Goal: Task Accomplishment & Management: Use online tool/utility

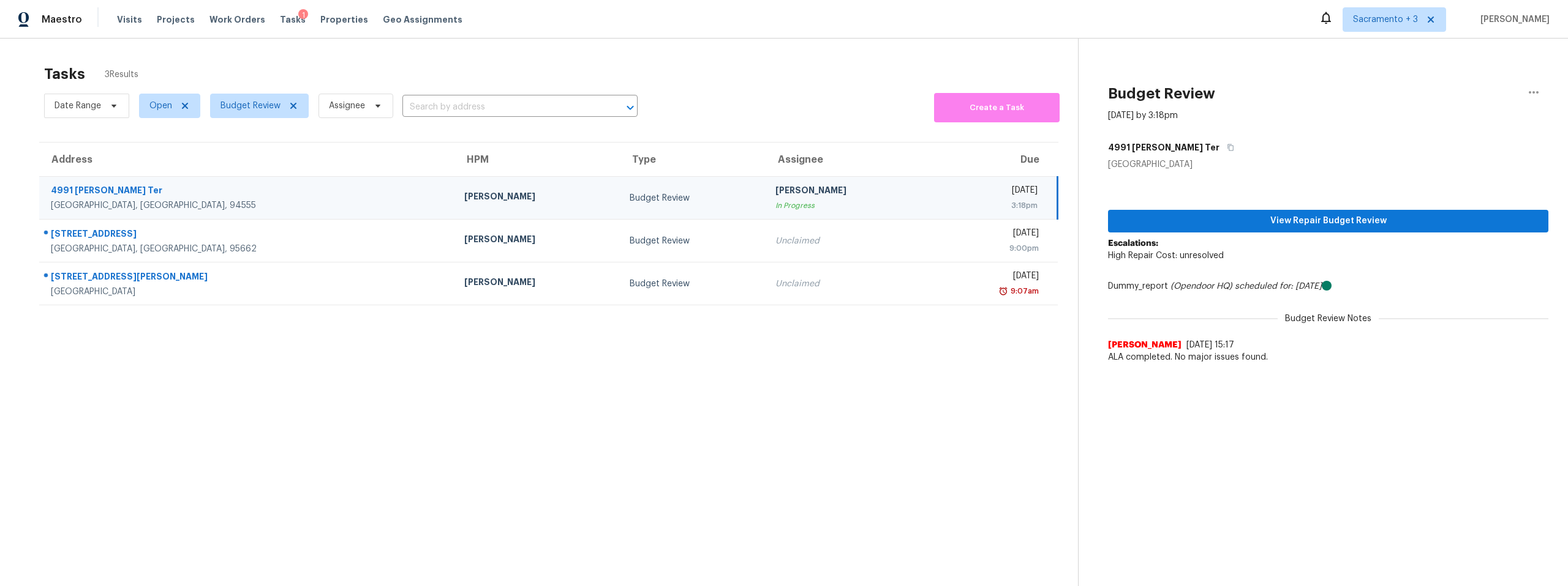
click at [775, 202] on div "In Progress" at bounding box center [848, 205] width 145 height 12
click at [1526, 91] on icon "button" at bounding box center [1534, 93] width 15 height 15
click at [1456, 102] on link "Unclaim this task" at bounding box center [1454, 94] width 104 height 18
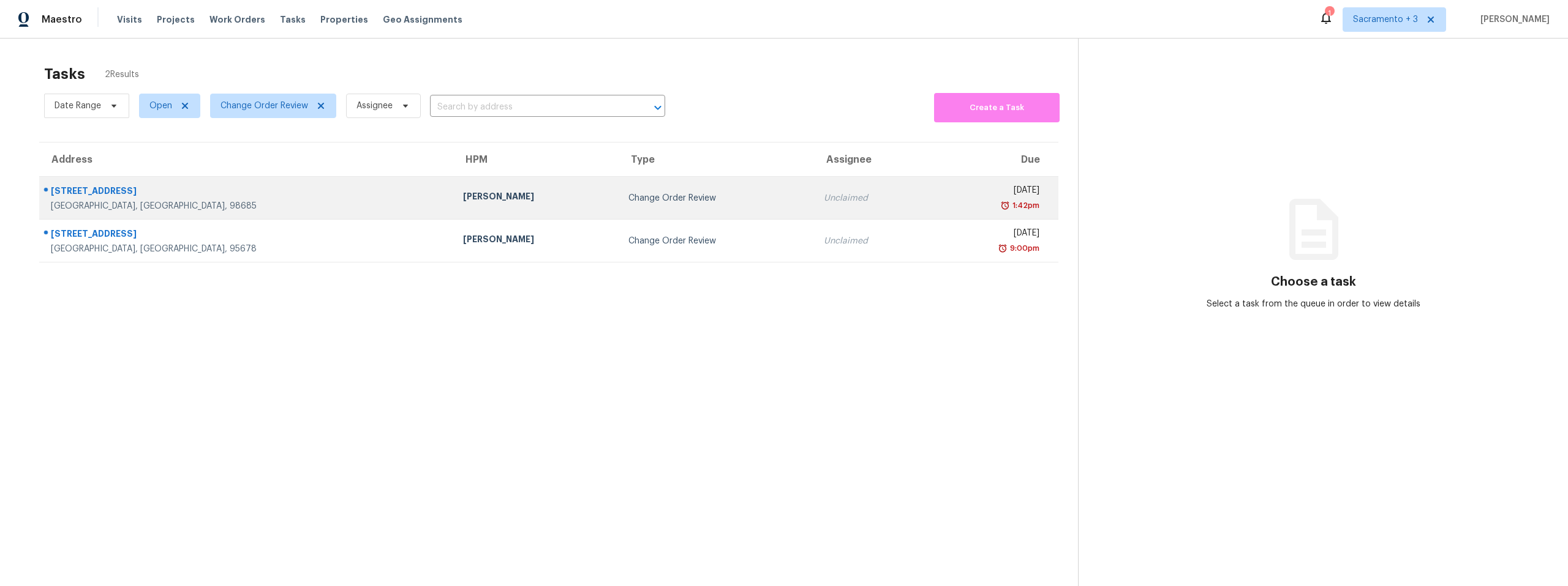
click at [145, 191] on div "1602 NW 119th St" at bounding box center [247, 193] width 392 height 15
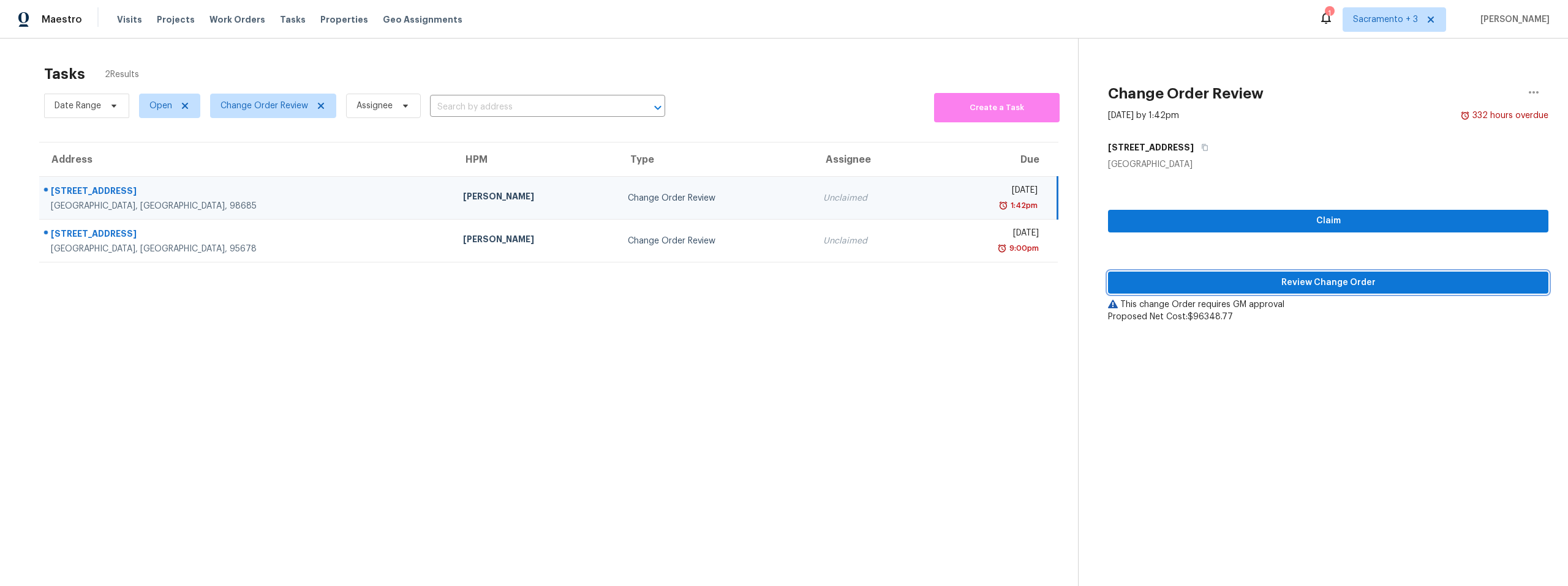
click at [1357, 288] on span "Review Change Order" at bounding box center [1327, 283] width 421 height 15
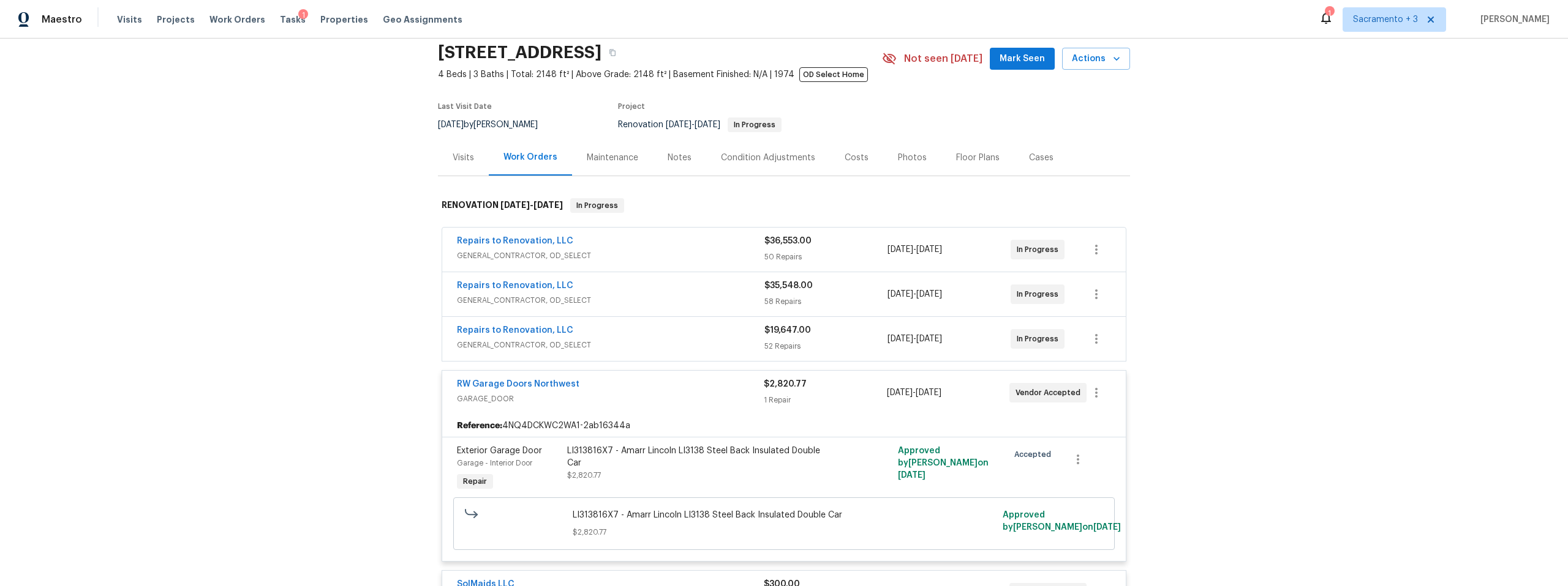
scroll to position [102, 0]
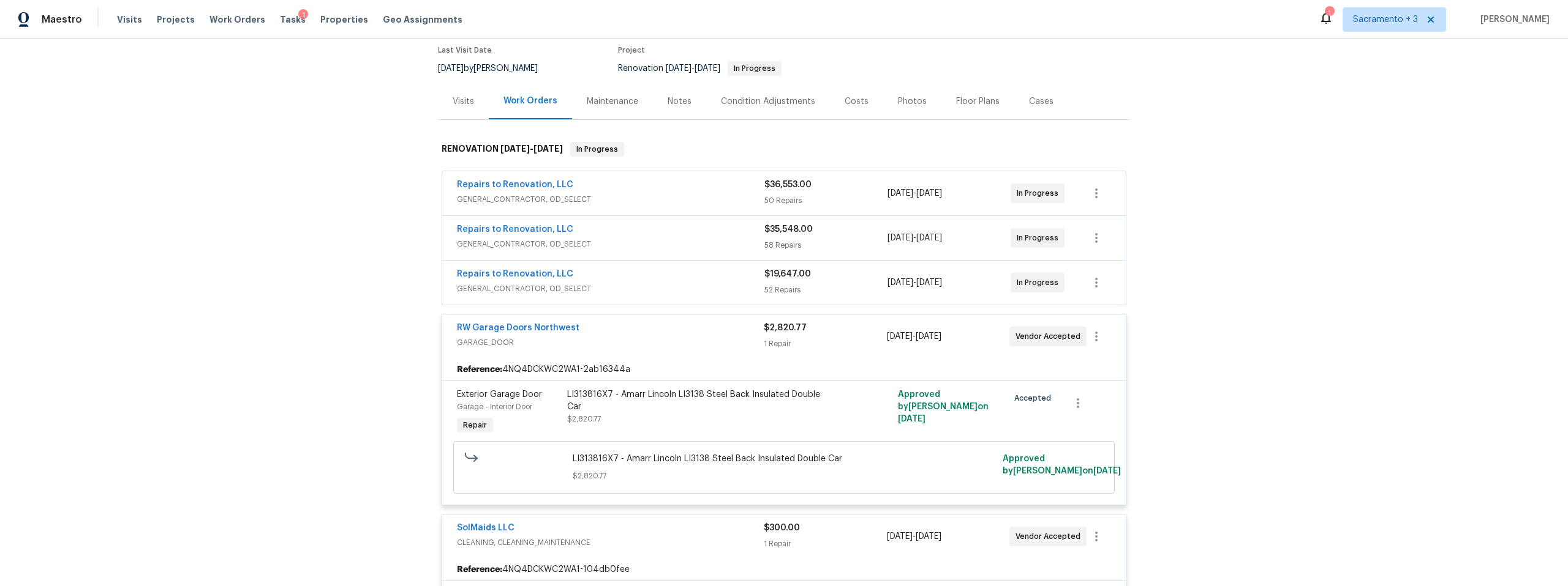
click at [663, 201] on span "GENERAL_CONTRACTOR, OD_SELECT" at bounding box center [610, 199] width 307 height 12
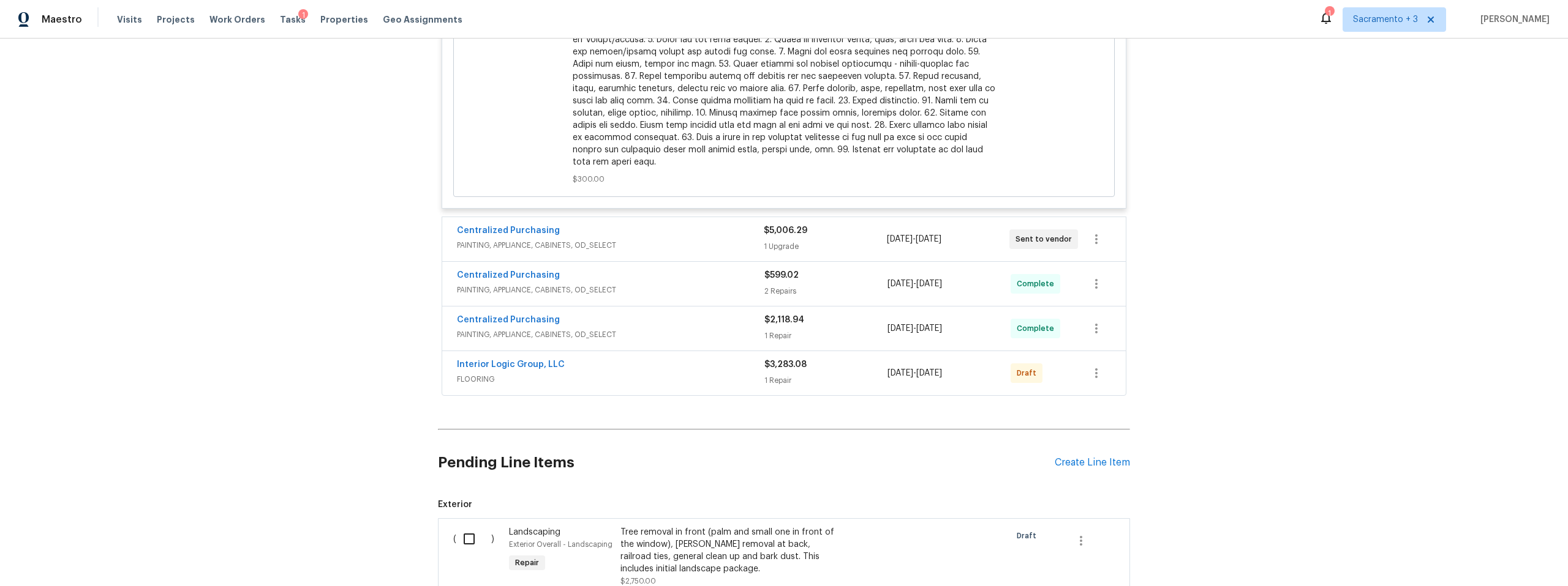
scroll to position [5176, 0]
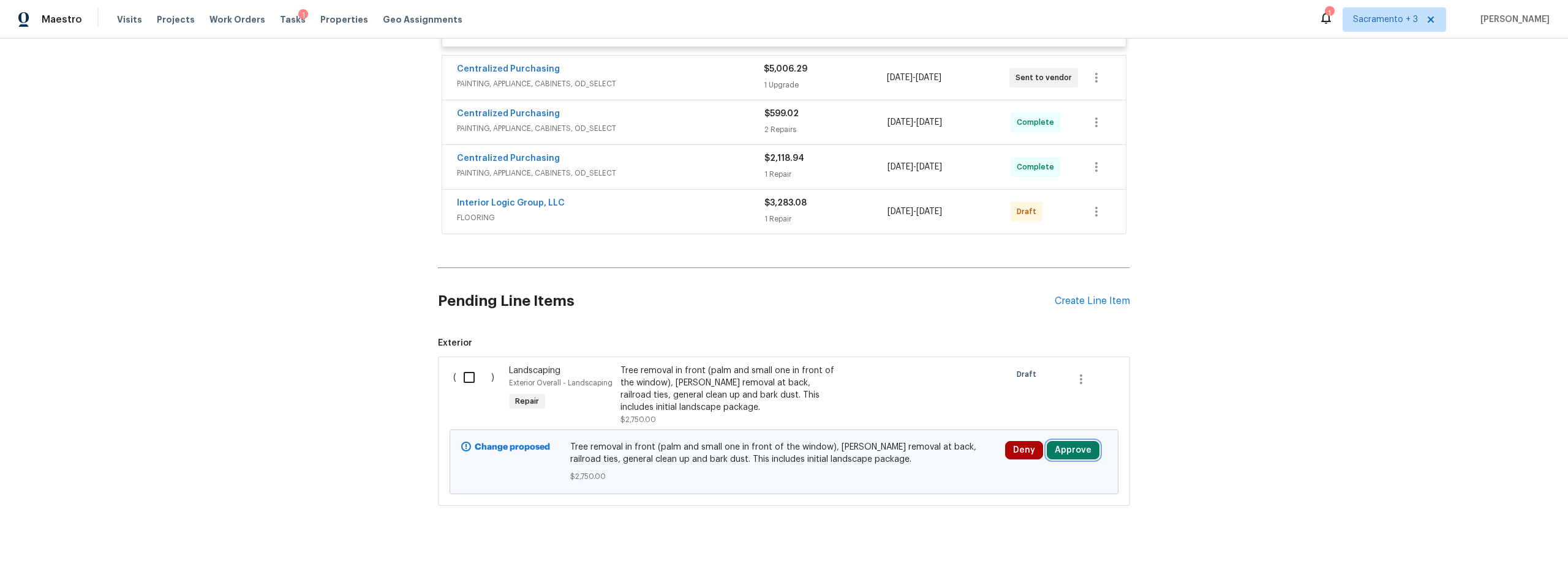
click at [1082, 441] on button "Approve" at bounding box center [1073, 450] width 52 height 18
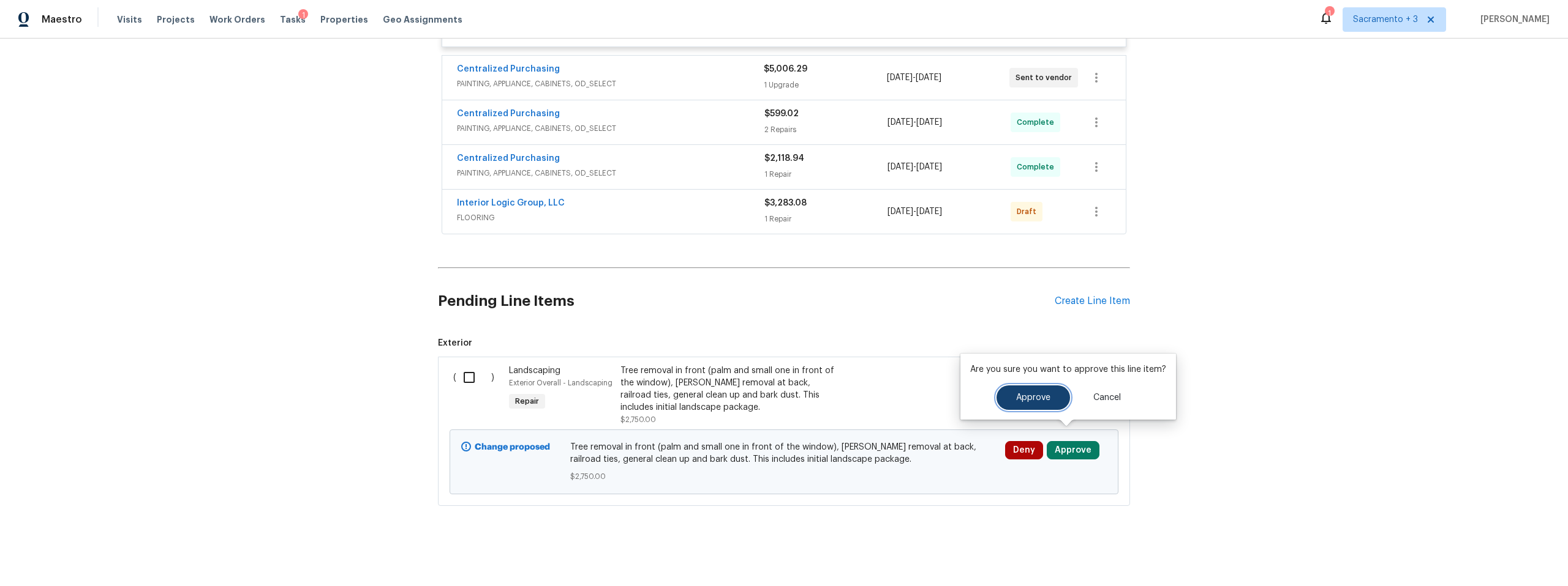
click at [1026, 398] on span "Approve" at bounding box center [1033, 398] width 34 height 9
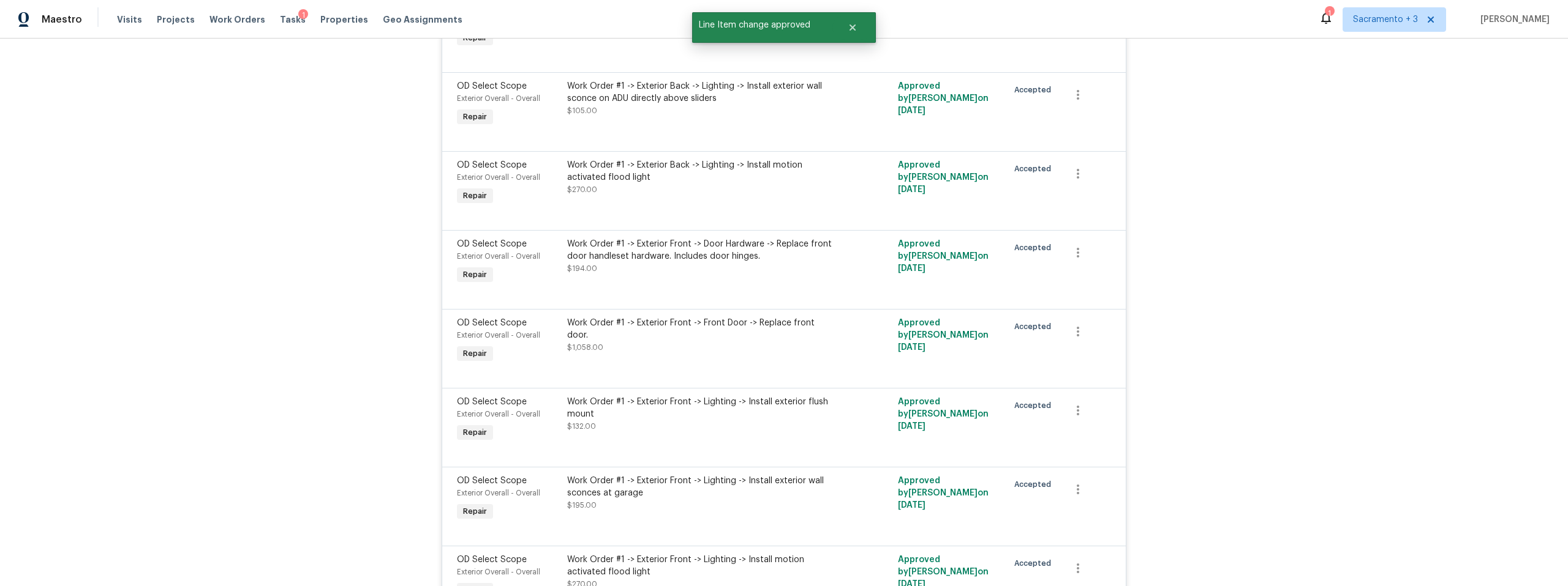
scroll to position [0, 0]
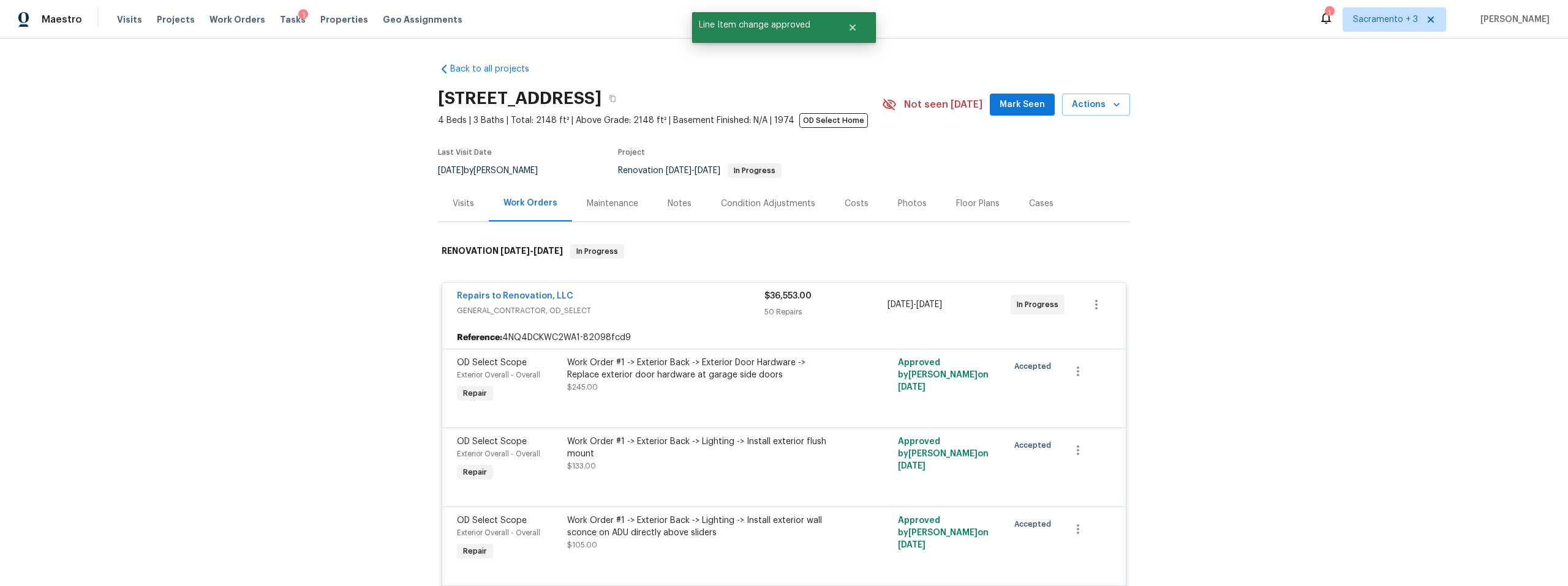
click at [860, 205] on div "Costs" at bounding box center [856, 203] width 53 height 36
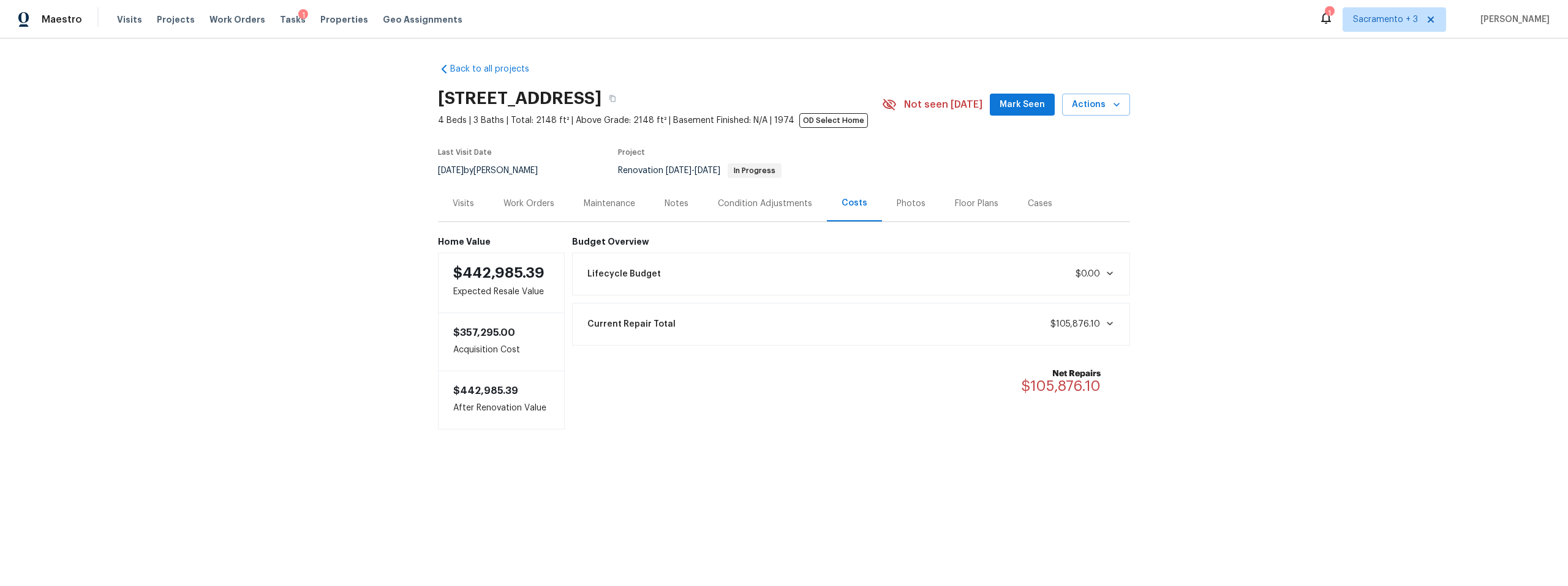
click at [883, 272] on div "Lifecycle Budget $0.00" at bounding box center [851, 274] width 543 height 27
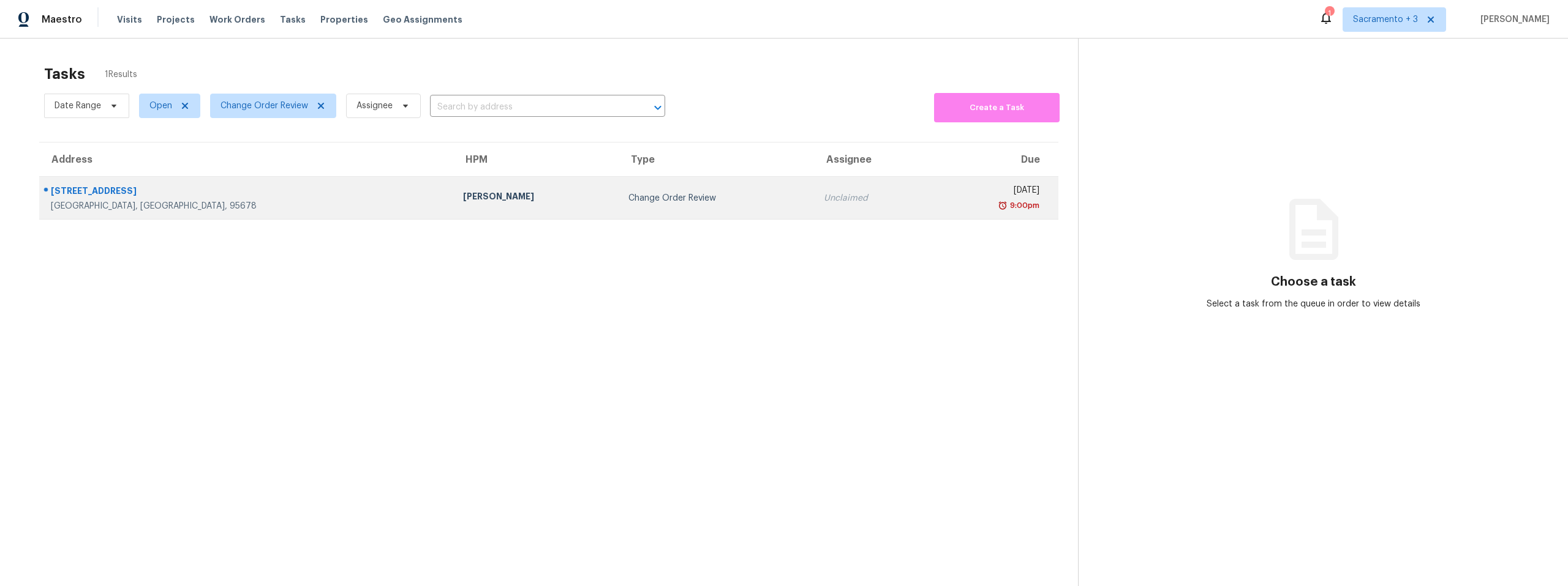
click at [106, 206] on div "Roseville, CA, 95678" at bounding box center [247, 206] width 392 height 12
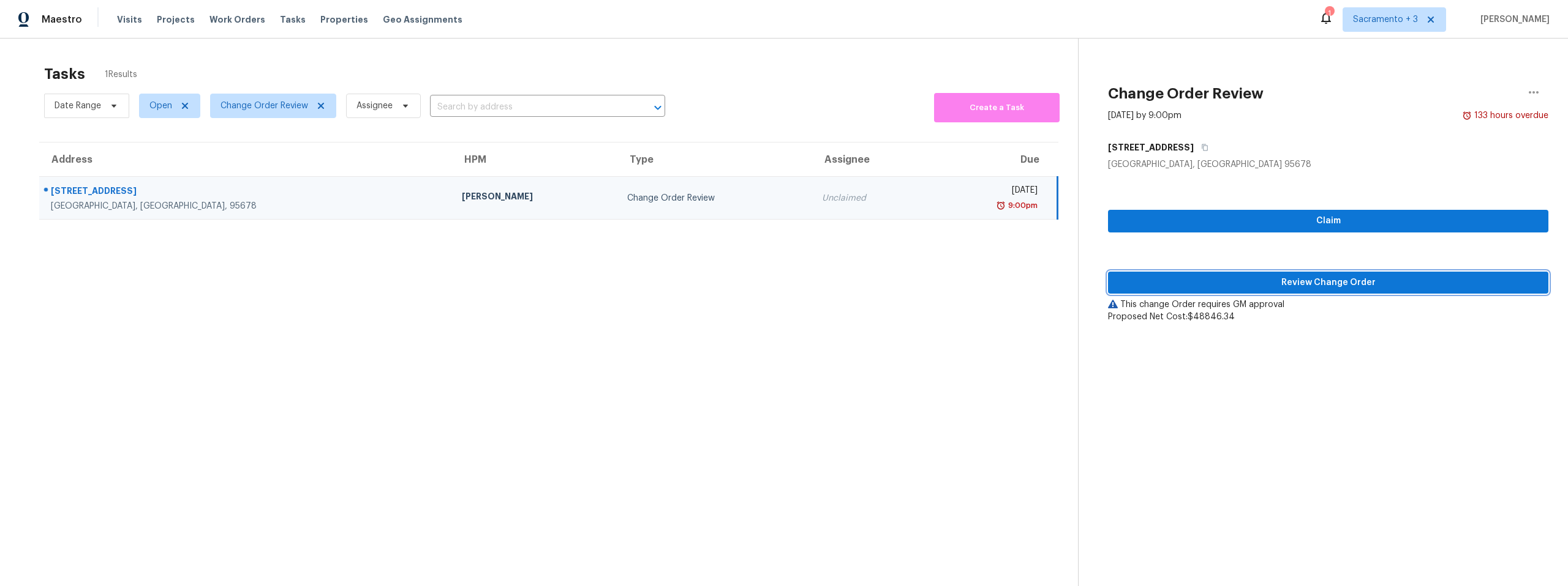
click at [1301, 289] on span "Review Change Order" at bounding box center [1327, 283] width 421 height 15
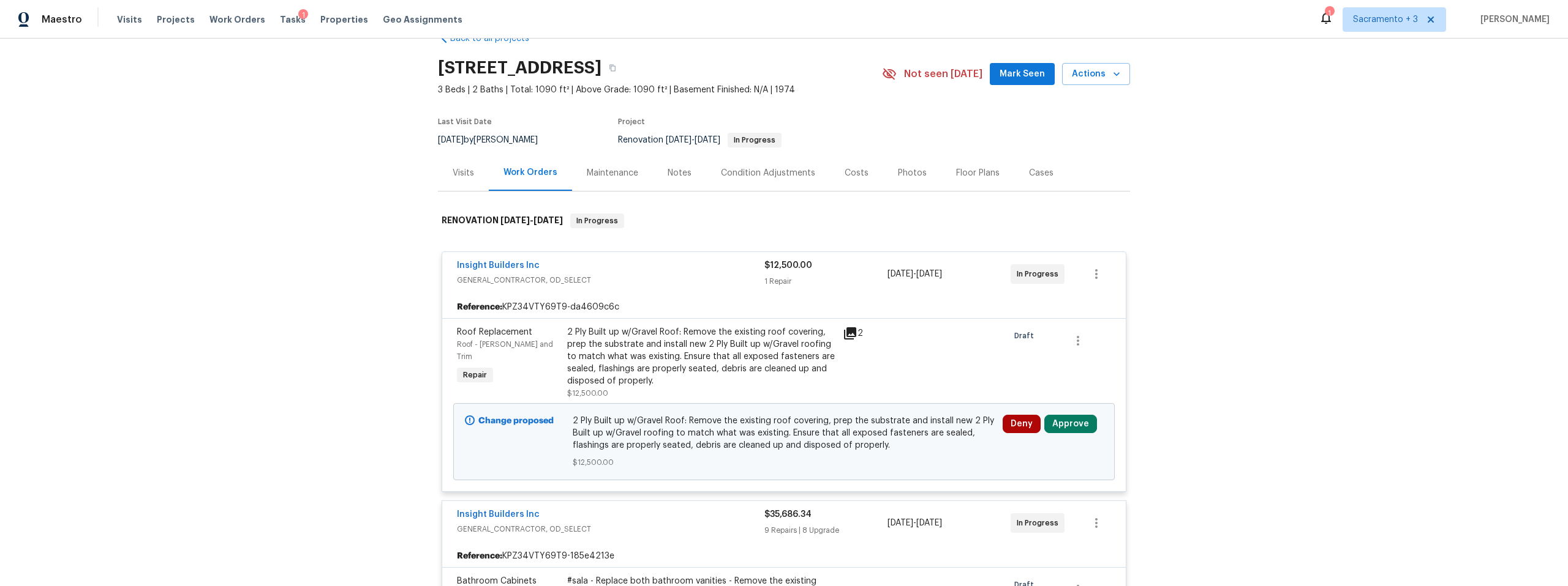
scroll to position [54, 0]
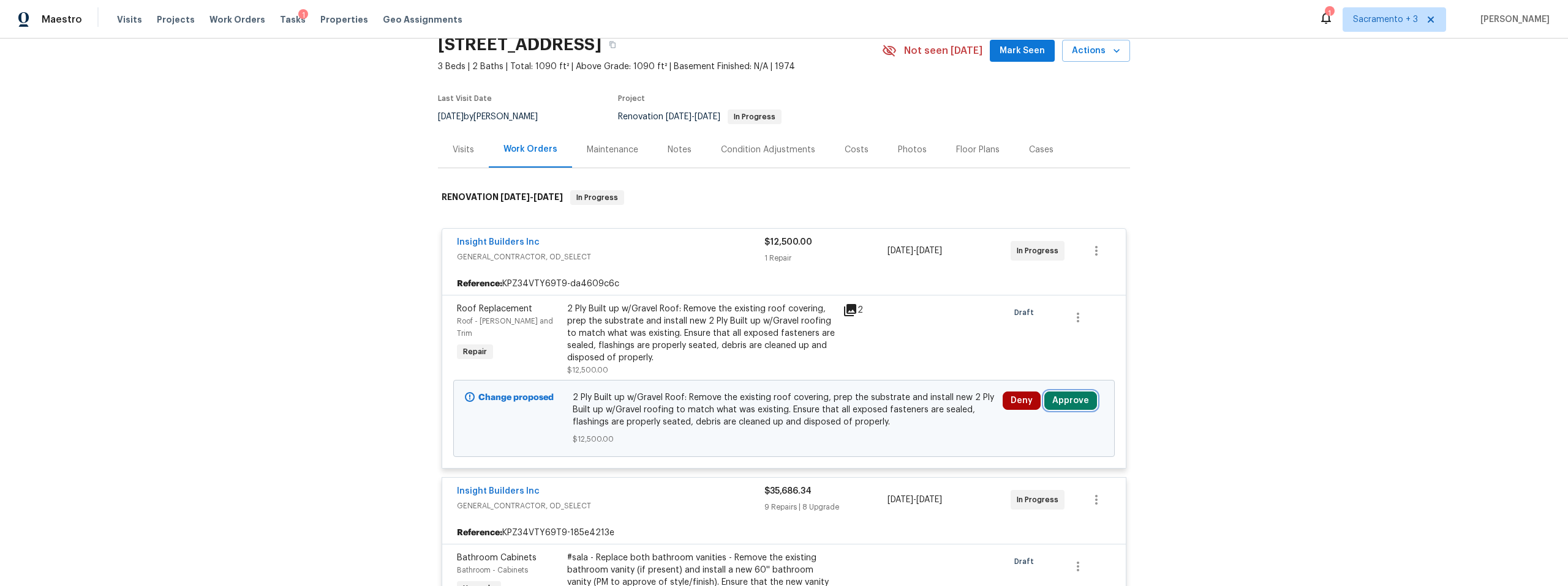
click at [1073, 400] on button "Approve" at bounding box center [1070, 401] width 52 height 18
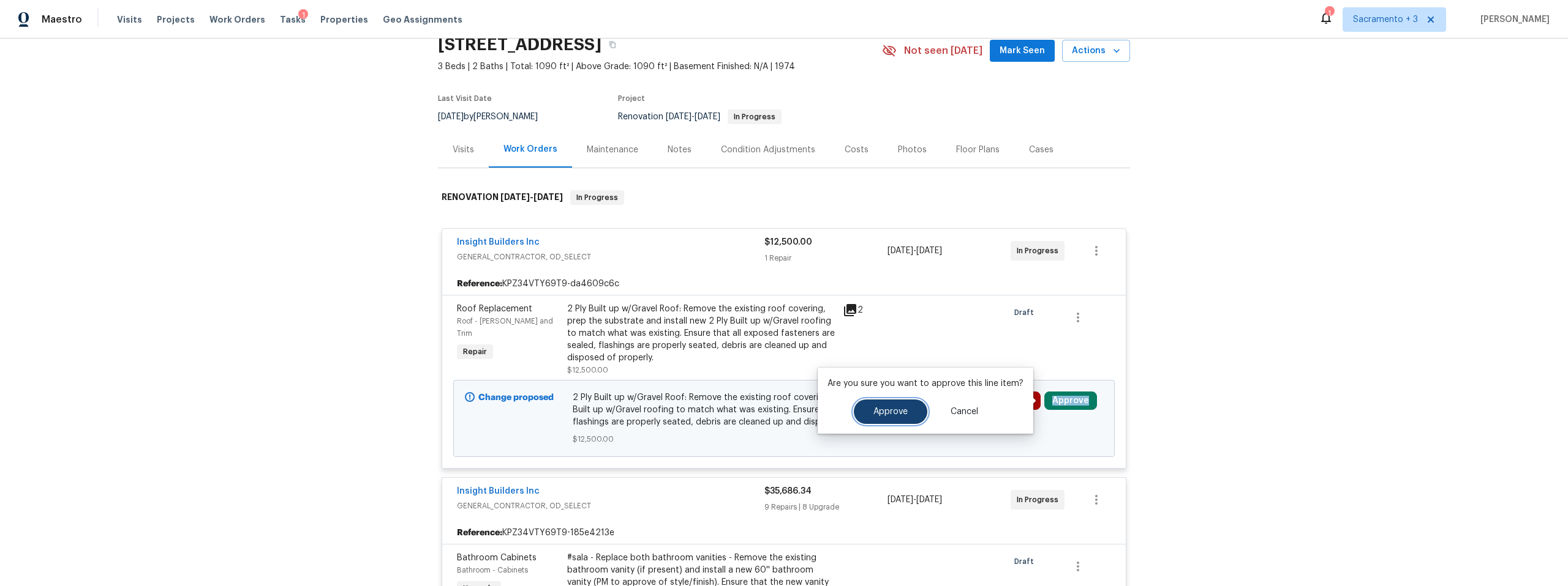
click at [893, 413] on span "Approve" at bounding box center [891, 412] width 34 height 9
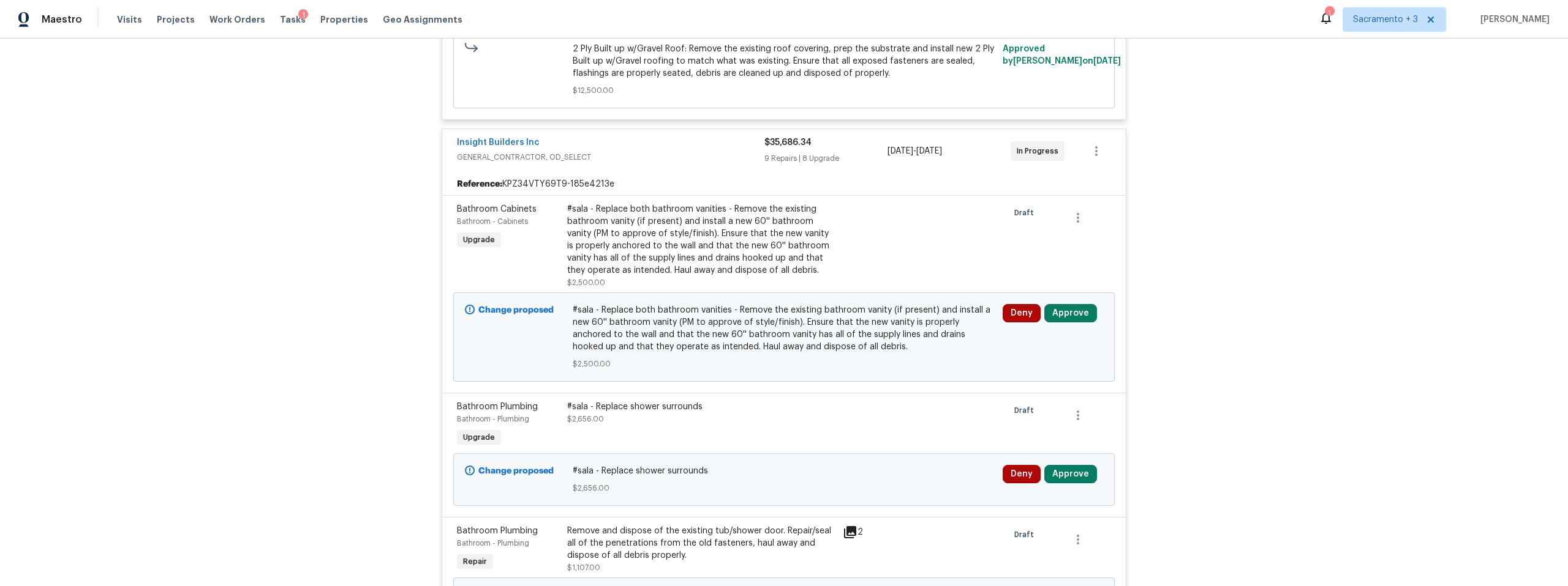
scroll to position [418, 0]
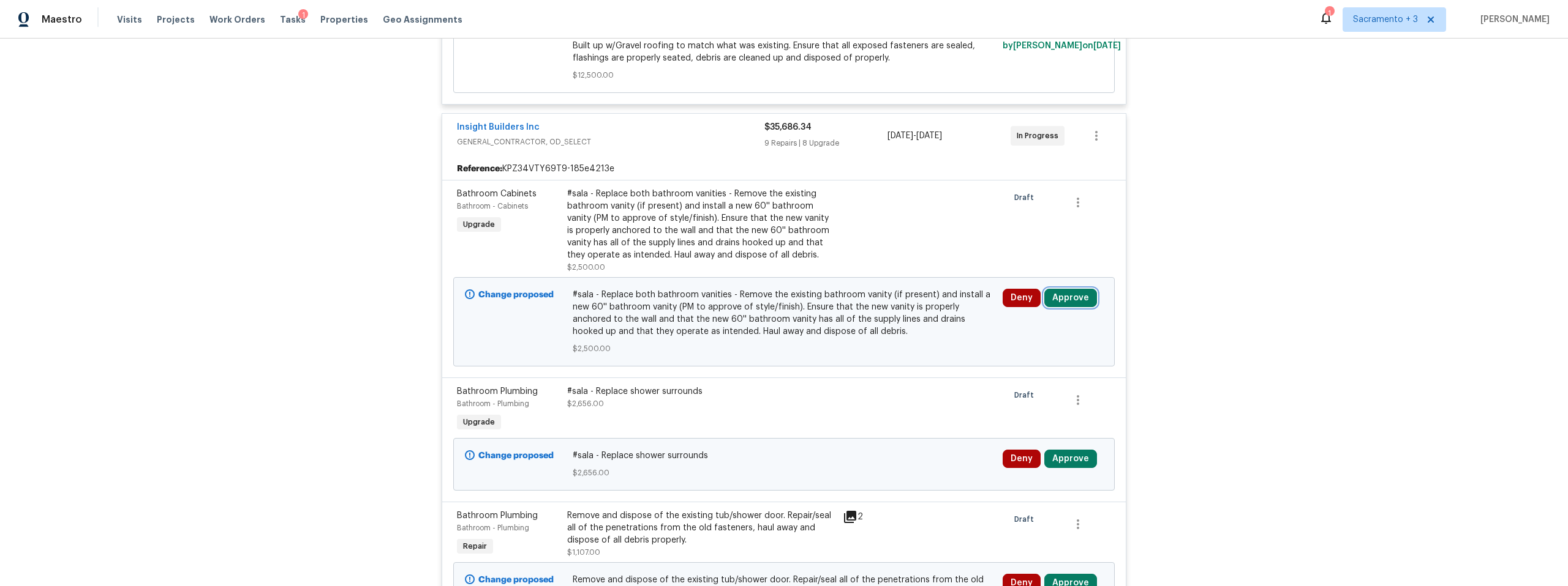
click at [1060, 294] on button "Approve" at bounding box center [1070, 297] width 52 height 18
click at [896, 306] on span "Approve" at bounding box center [891, 309] width 34 height 9
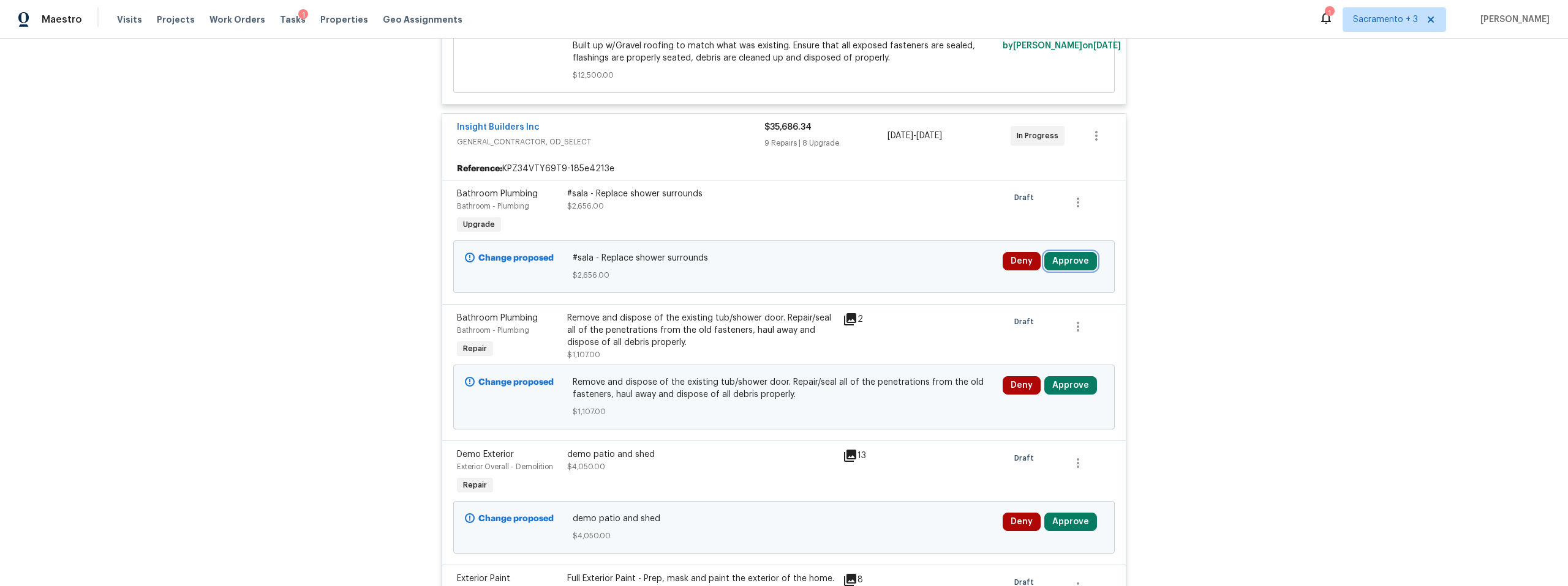
click at [1068, 265] on button "Approve" at bounding box center [1070, 261] width 52 height 18
click at [904, 271] on span "Approve" at bounding box center [891, 273] width 34 height 9
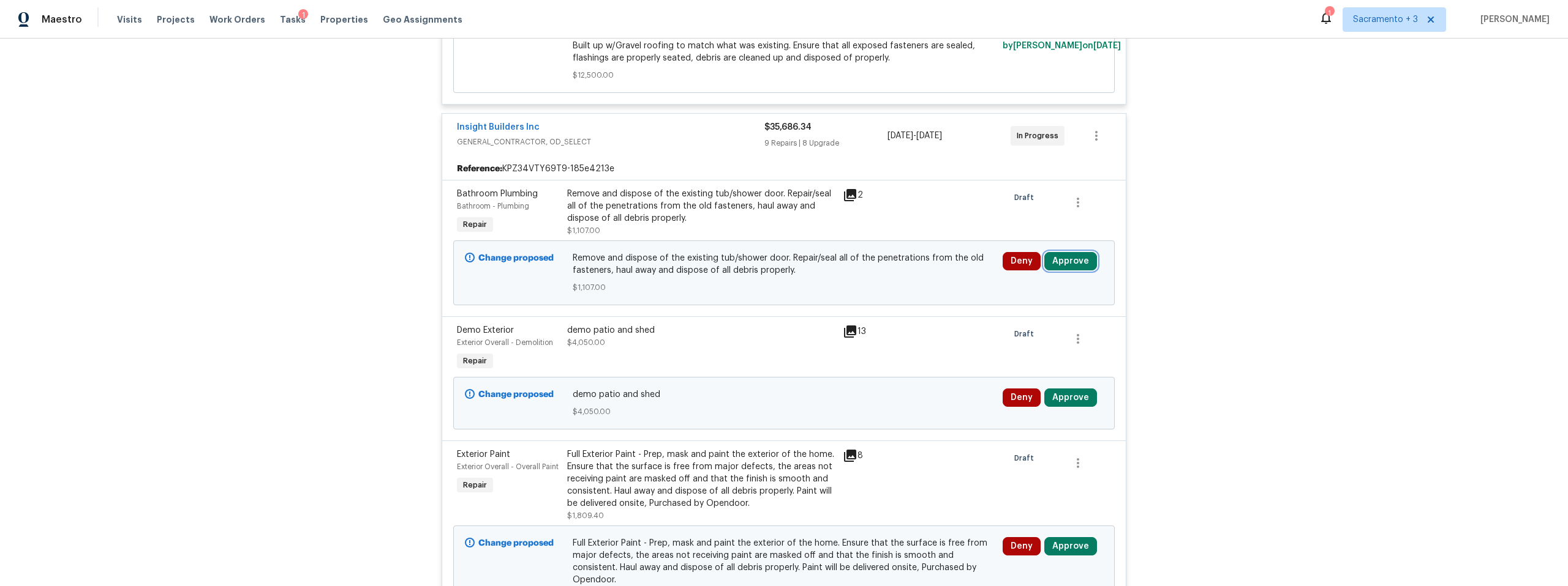
click at [1067, 259] on button "Approve" at bounding box center [1070, 261] width 52 height 18
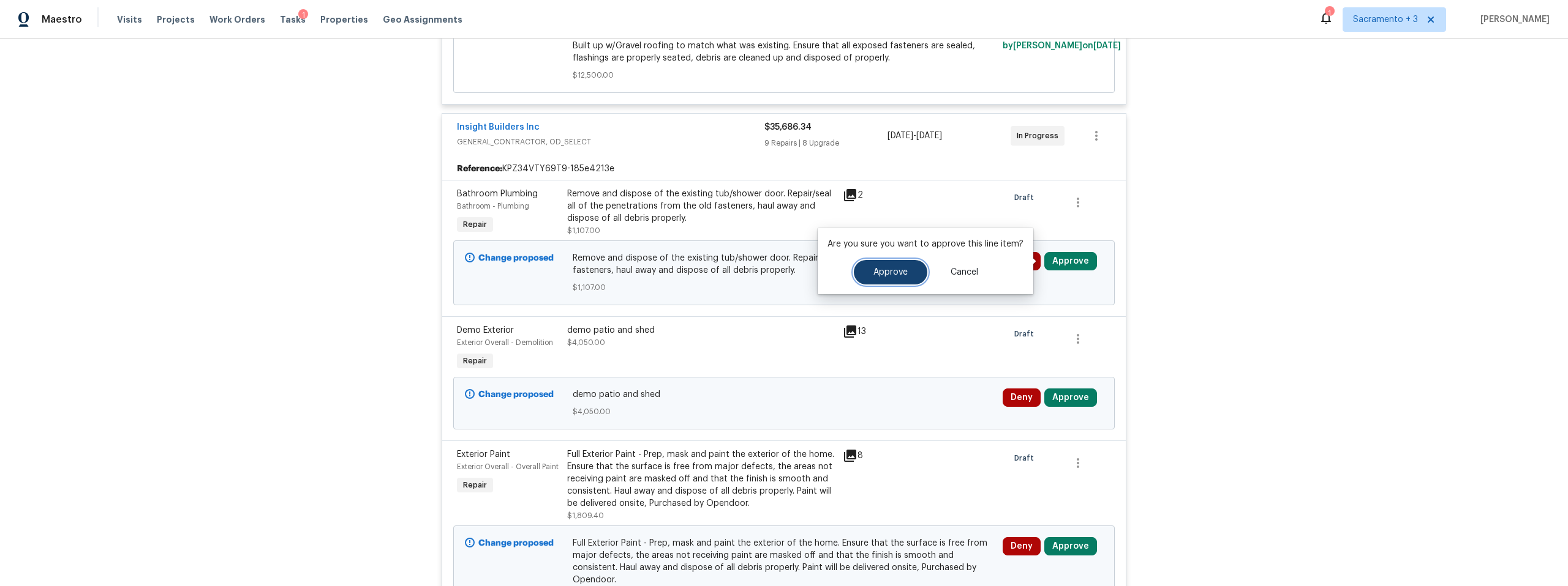
click at [893, 268] on span "Approve" at bounding box center [891, 273] width 34 height 9
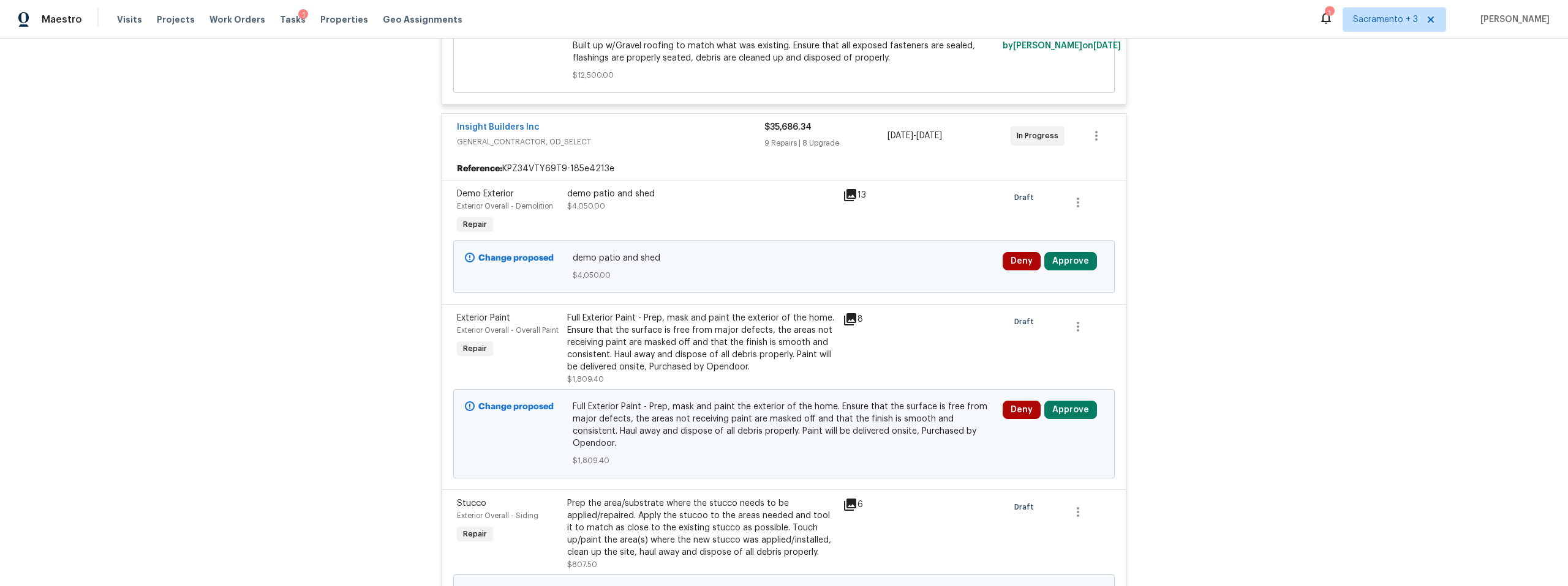
click at [844, 199] on icon at bounding box center [850, 195] width 12 height 12
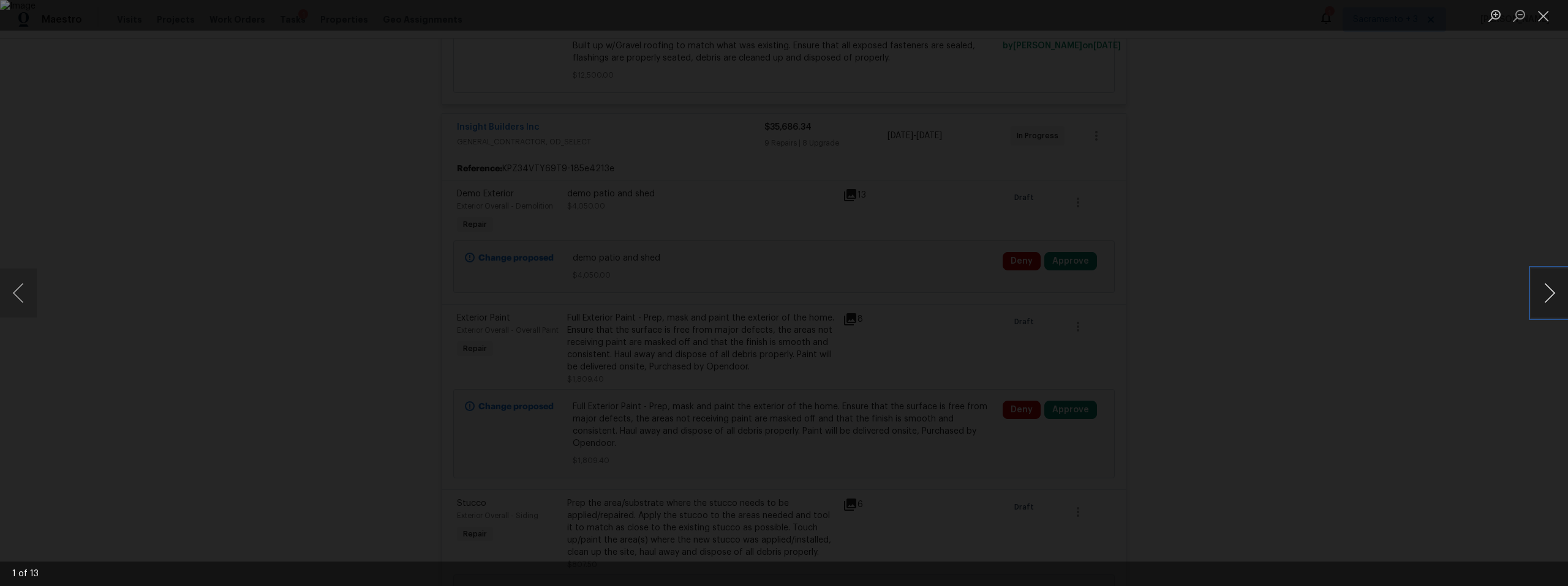
click at [1554, 292] on button "Next image" at bounding box center [1549, 293] width 37 height 49
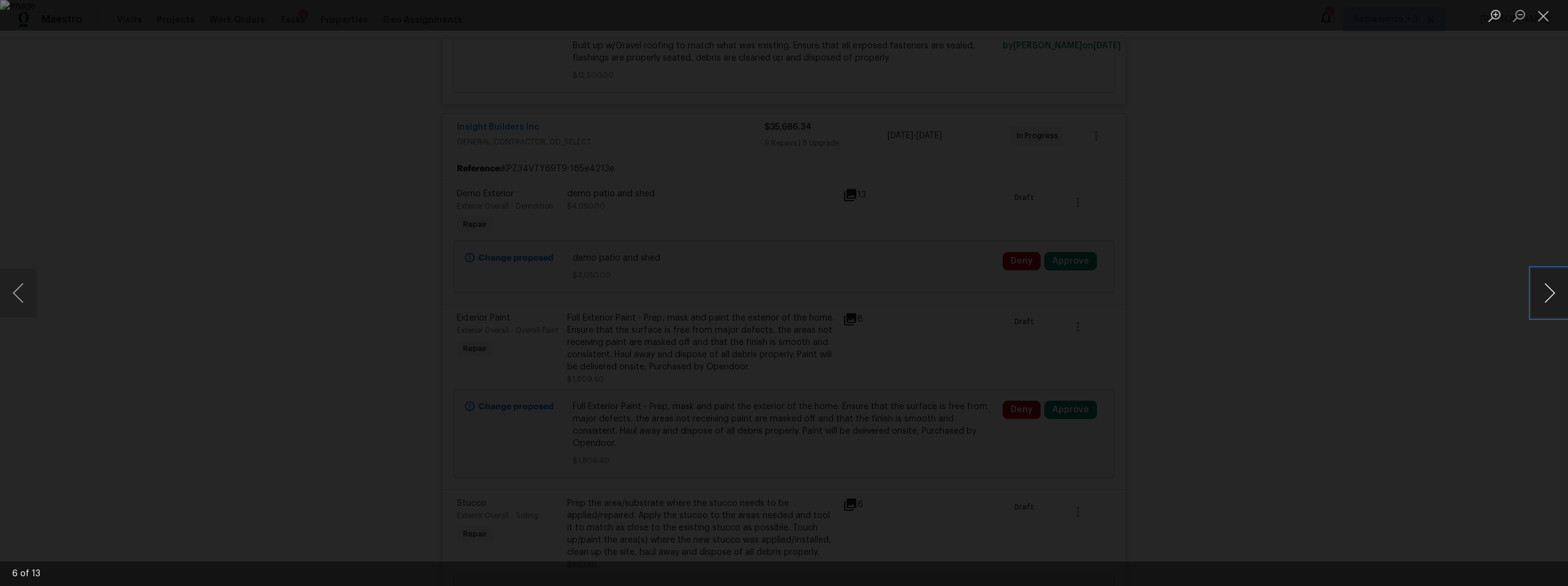
click at [1554, 292] on button "Next image" at bounding box center [1549, 293] width 37 height 49
click at [1555, 292] on button "Next image" at bounding box center [1549, 293] width 37 height 49
click at [1535, 14] on button "Close lightbox" at bounding box center [1543, 16] width 25 height 22
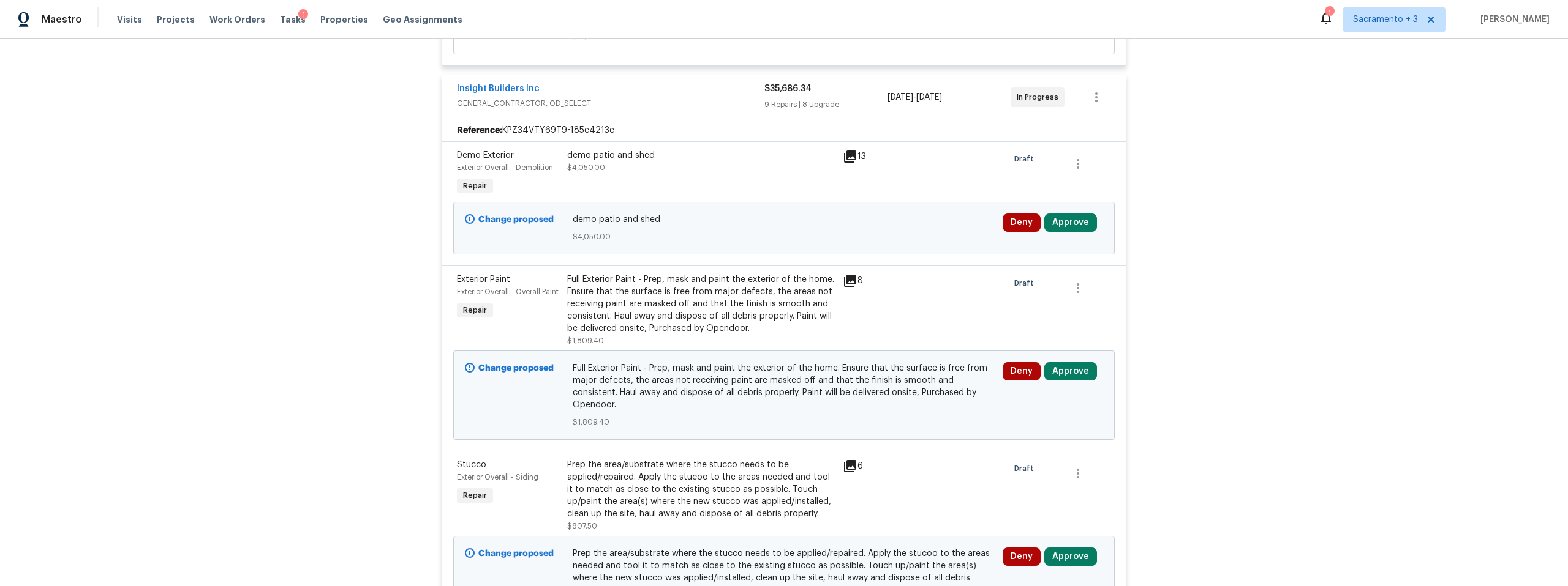
scroll to position [460, 0]
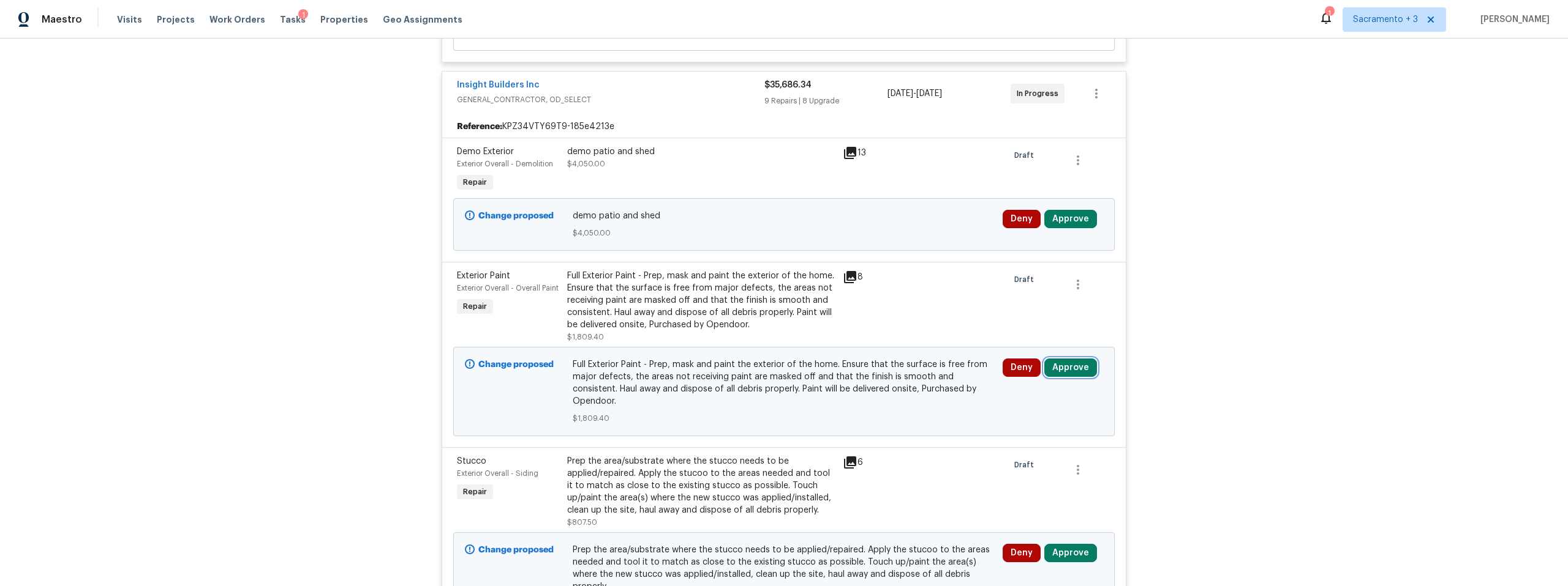
click at [1063, 369] on button "Approve" at bounding box center [1070, 368] width 52 height 18
click at [883, 375] on span "Approve" at bounding box center [891, 379] width 34 height 9
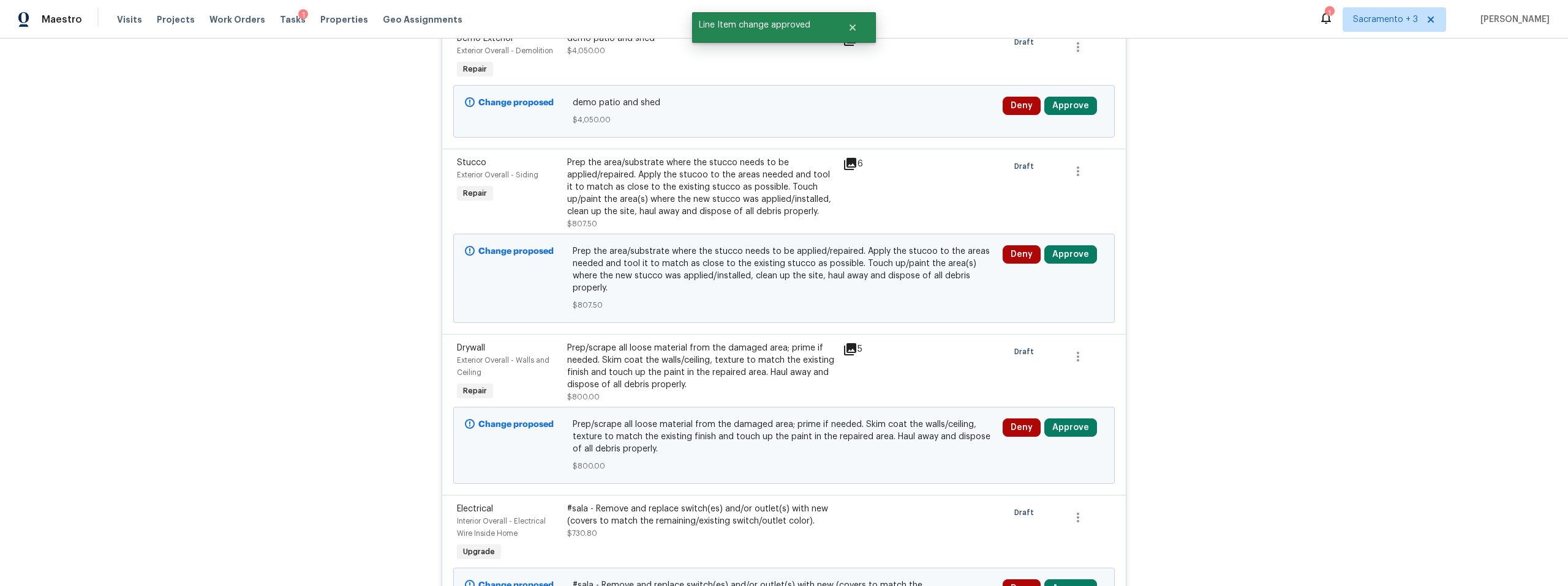
scroll to position [564, 0]
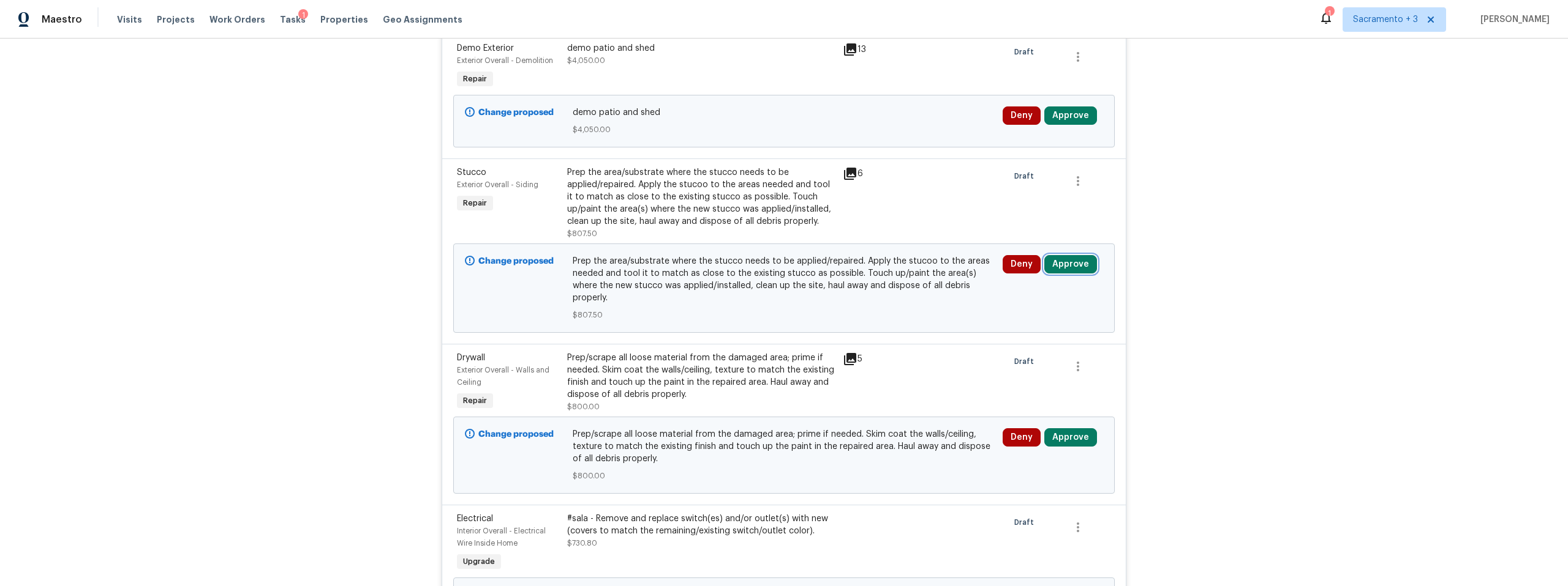
click at [1063, 271] on button "Approve" at bounding box center [1070, 265] width 52 height 18
click at [890, 269] on button "Approve" at bounding box center [890, 275] width 73 height 25
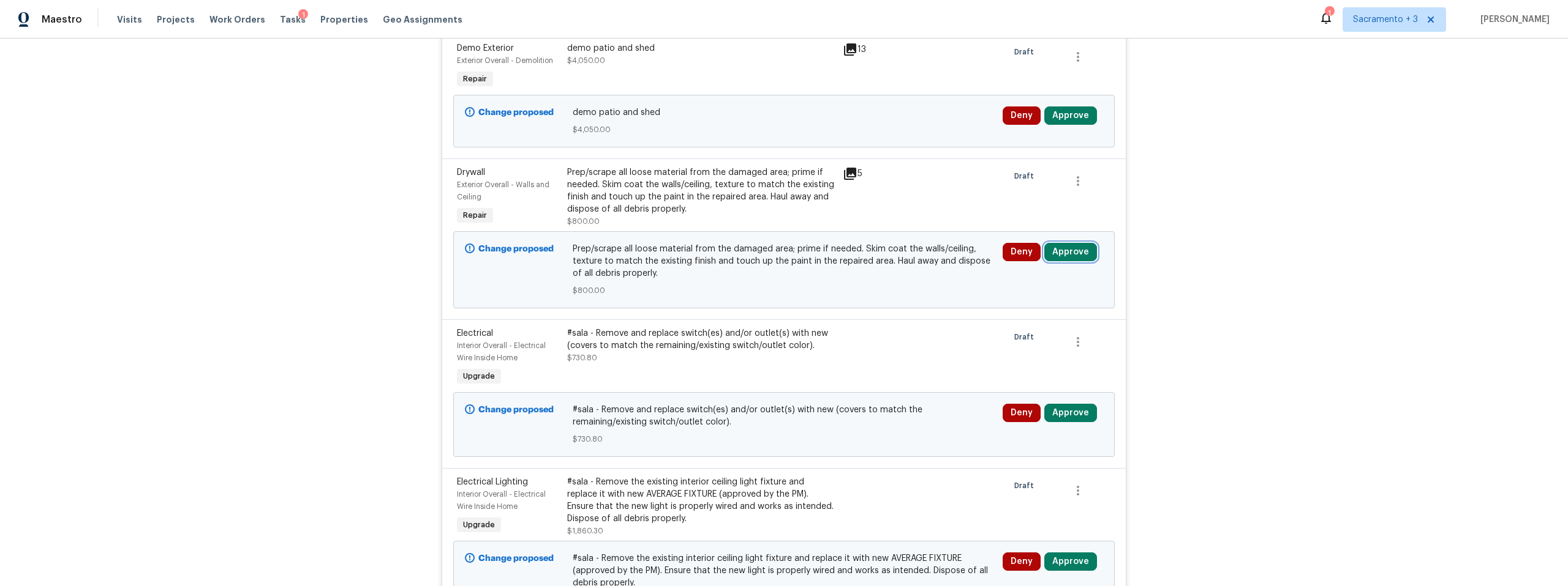
click at [1062, 247] on button "Approve" at bounding box center [1070, 252] width 52 height 18
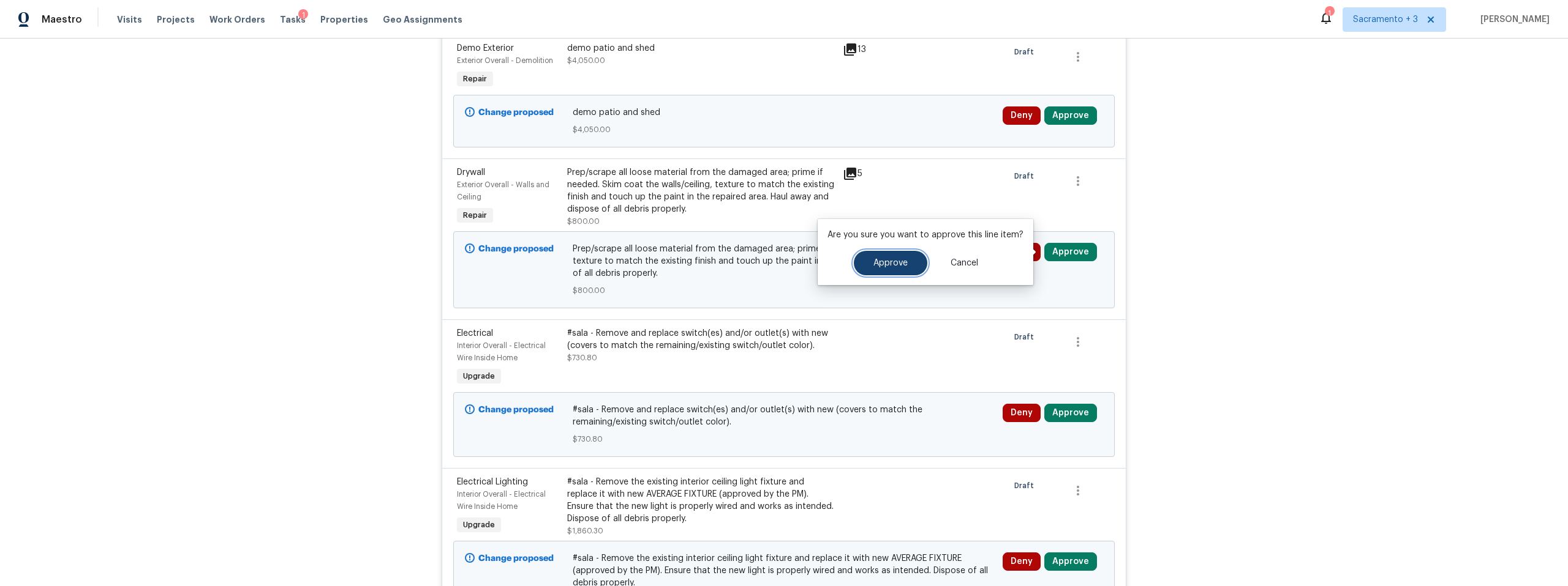
click at [870, 259] on button "Approve" at bounding box center [890, 263] width 73 height 25
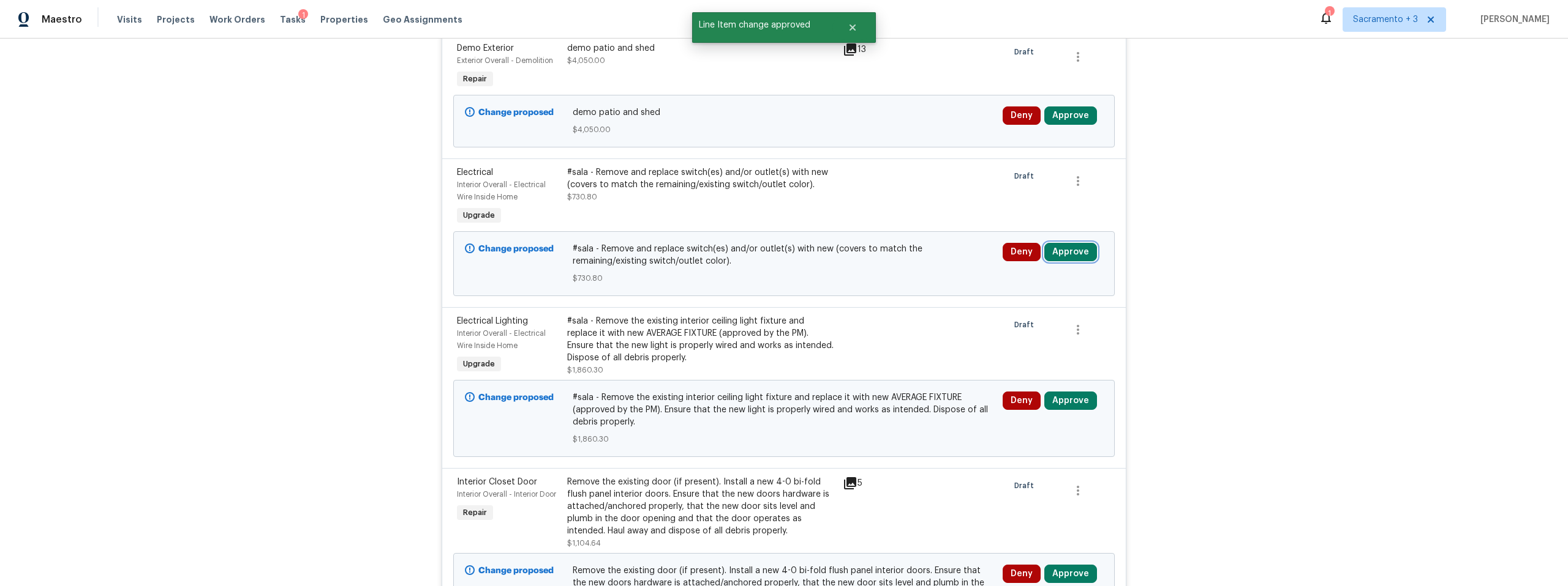
click at [1087, 256] on button "Approve" at bounding box center [1070, 252] width 52 height 18
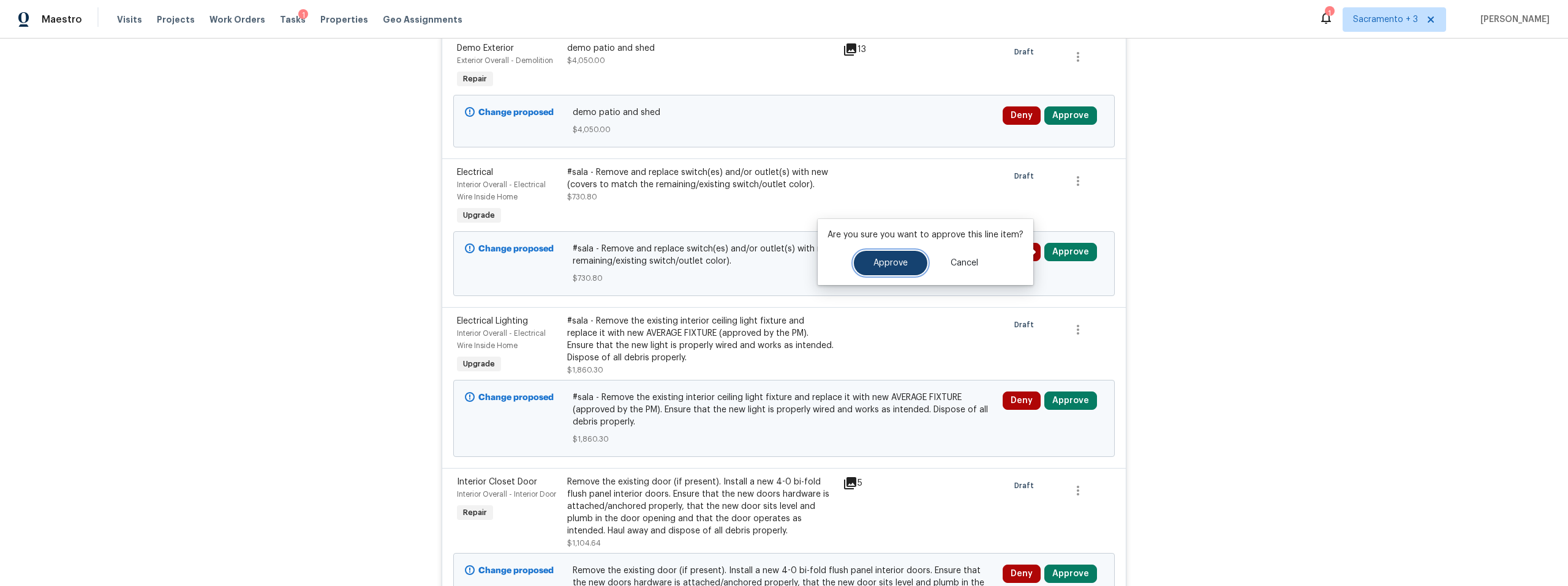
click at [912, 259] on button "Approve" at bounding box center [890, 263] width 73 height 25
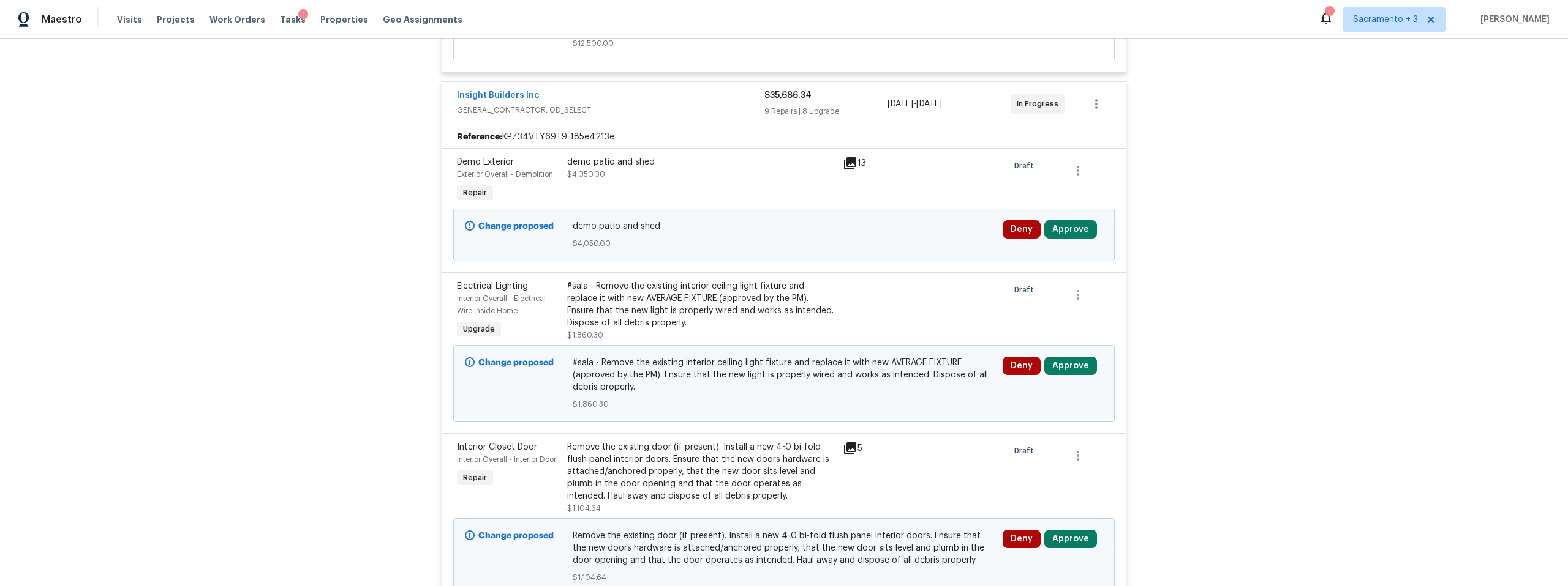
scroll to position [453, 0]
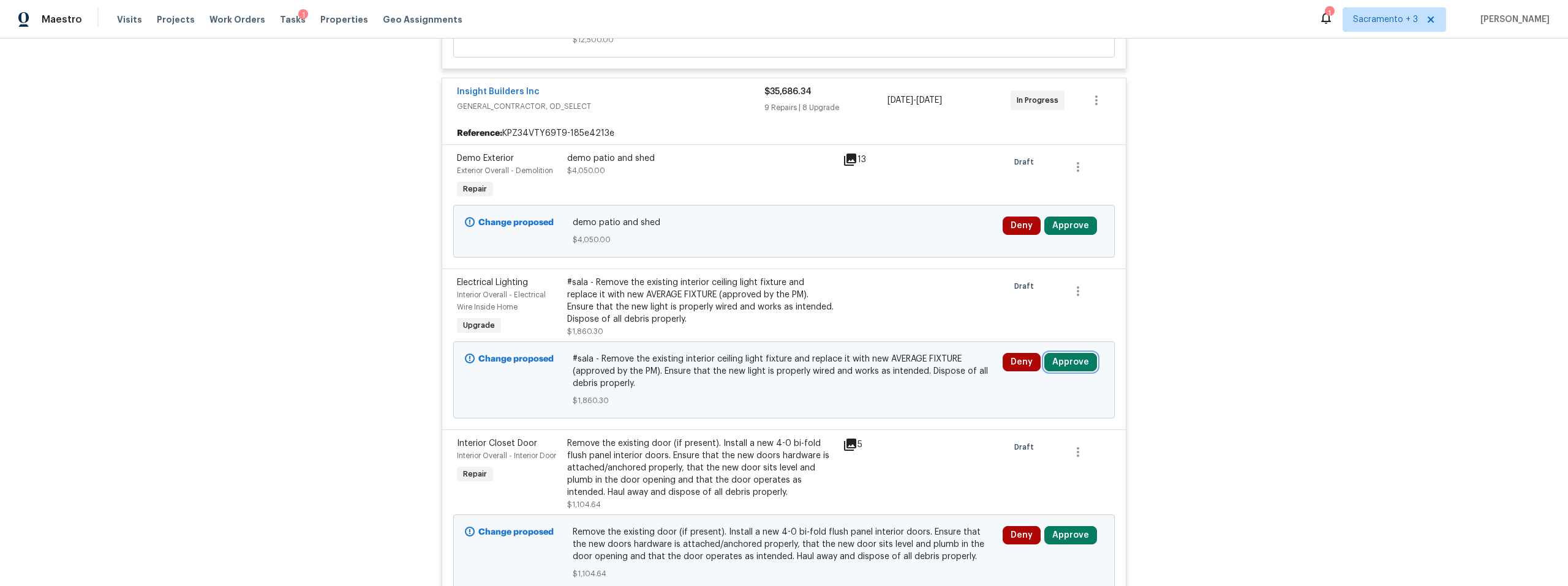
click at [1057, 356] on button "Approve" at bounding box center [1070, 362] width 52 height 18
click at [887, 373] on span "Approve" at bounding box center [891, 373] width 34 height 9
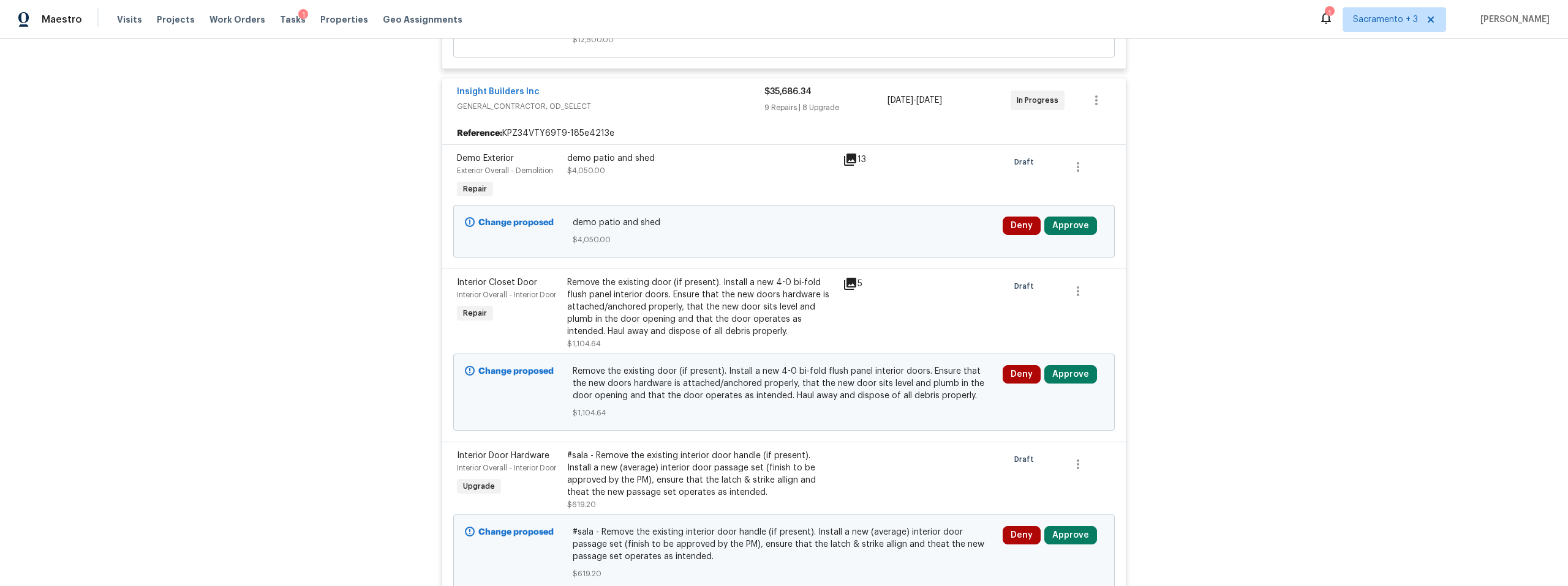
click at [844, 280] on icon at bounding box center [850, 284] width 12 height 12
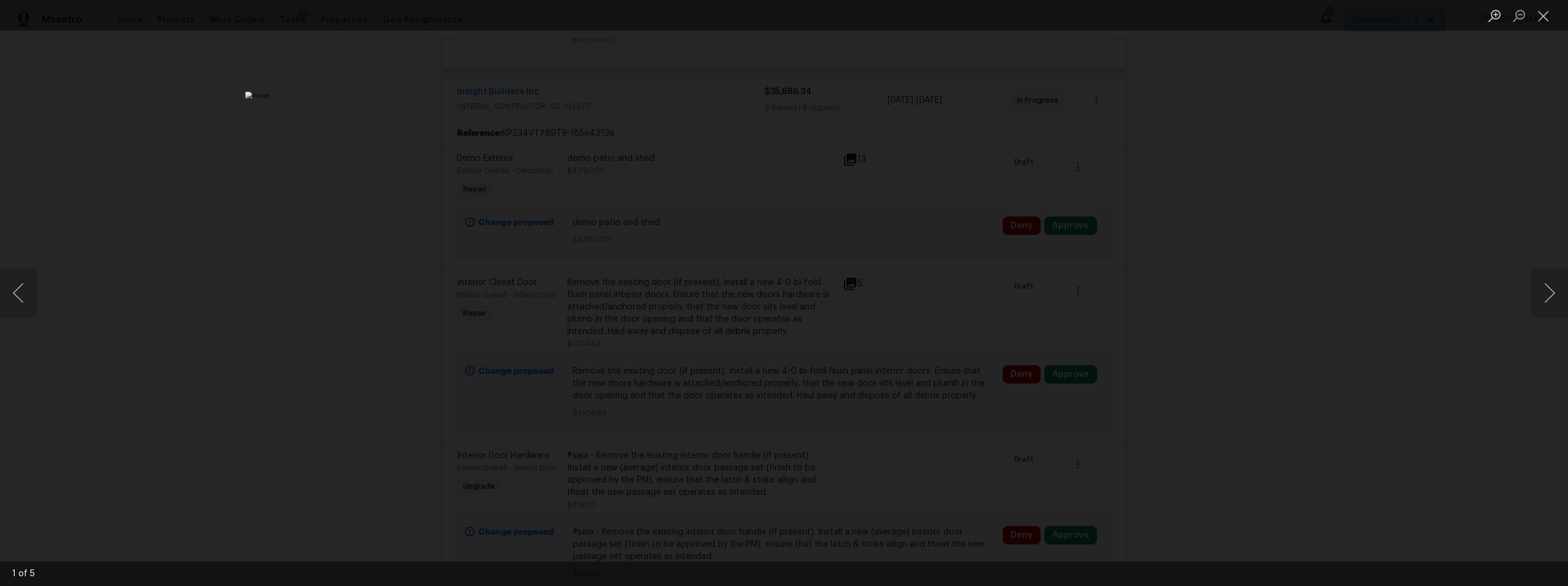
click at [943, 280] on img "Lightbox" at bounding box center [784, 292] width 1077 height 402
click at [786, 283] on img "Lightbox" at bounding box center [784, 292] width 1077 height 402
click at [1546, 296] on button "Next image" at bounding box center [1549, 293] width 37 height 49
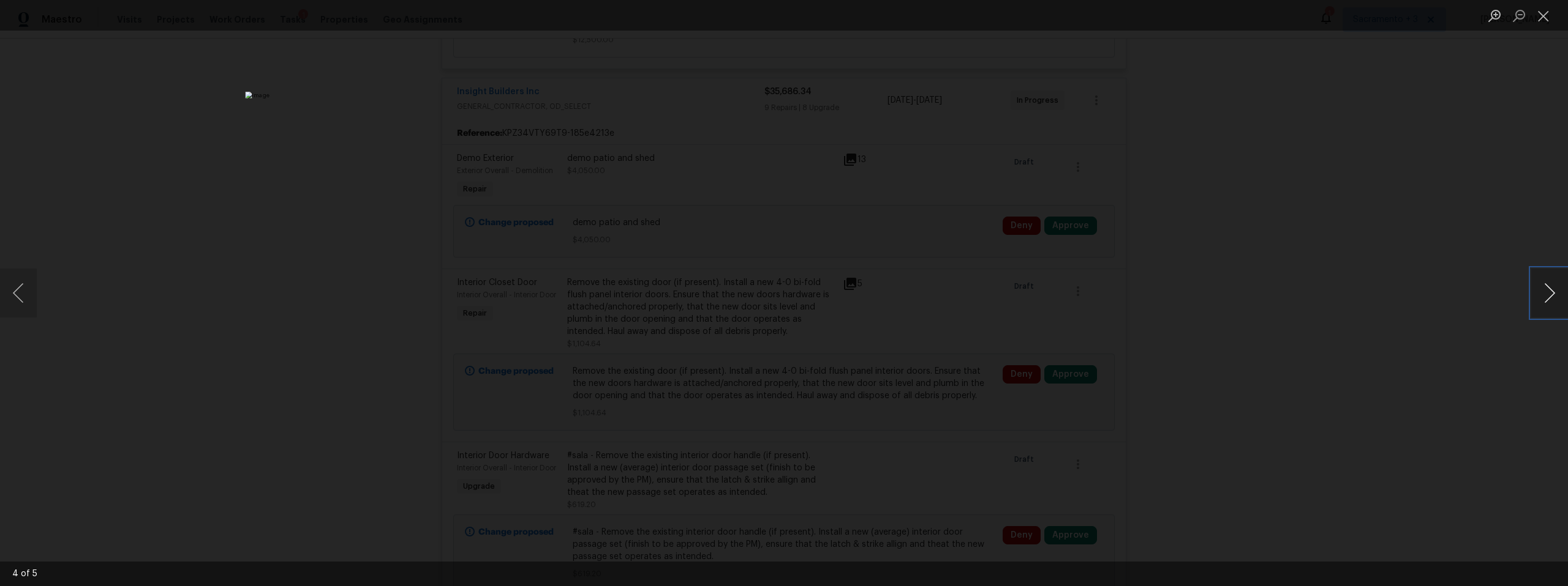
click at [1546, 296] on button "Next image" at bounding box center [1549, 293] width 37 height 49
click at [808, 171] on img "Lightbox" at bounding box center [784, 293] width 1568 height 586
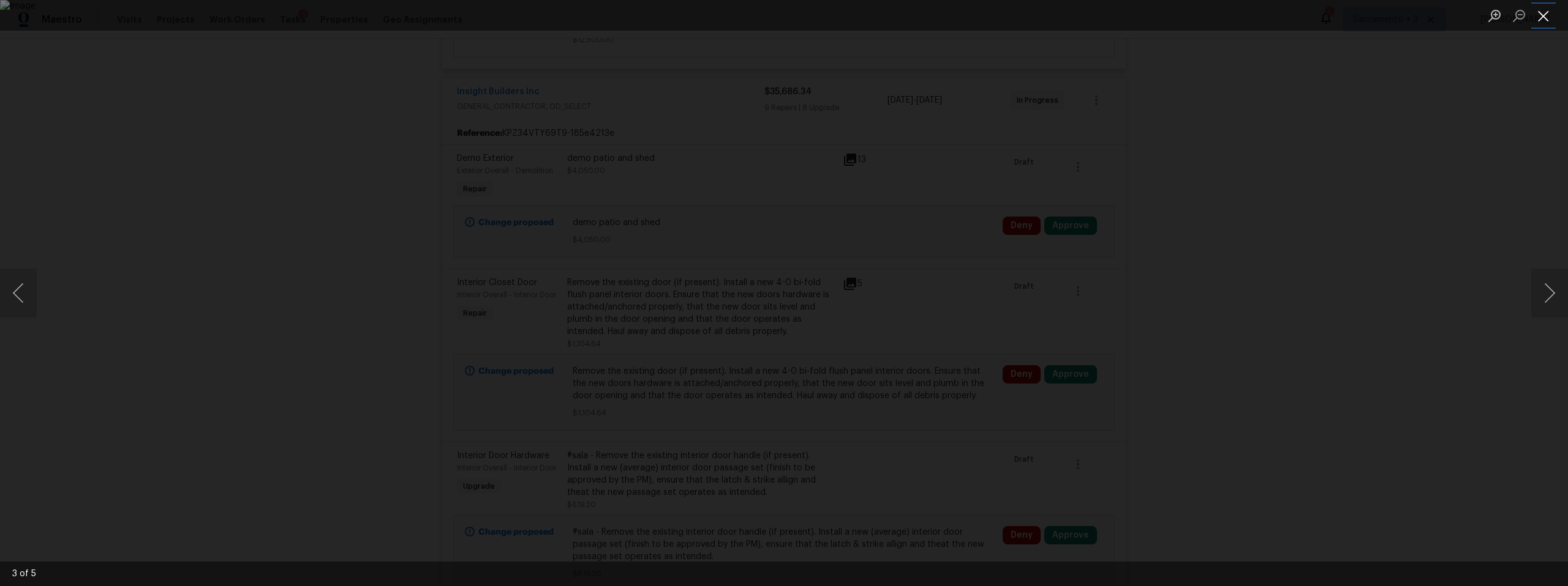
click at [1545, 17] on button "Close lightbox" at bounding box center [1543, 16] width 25 height 22
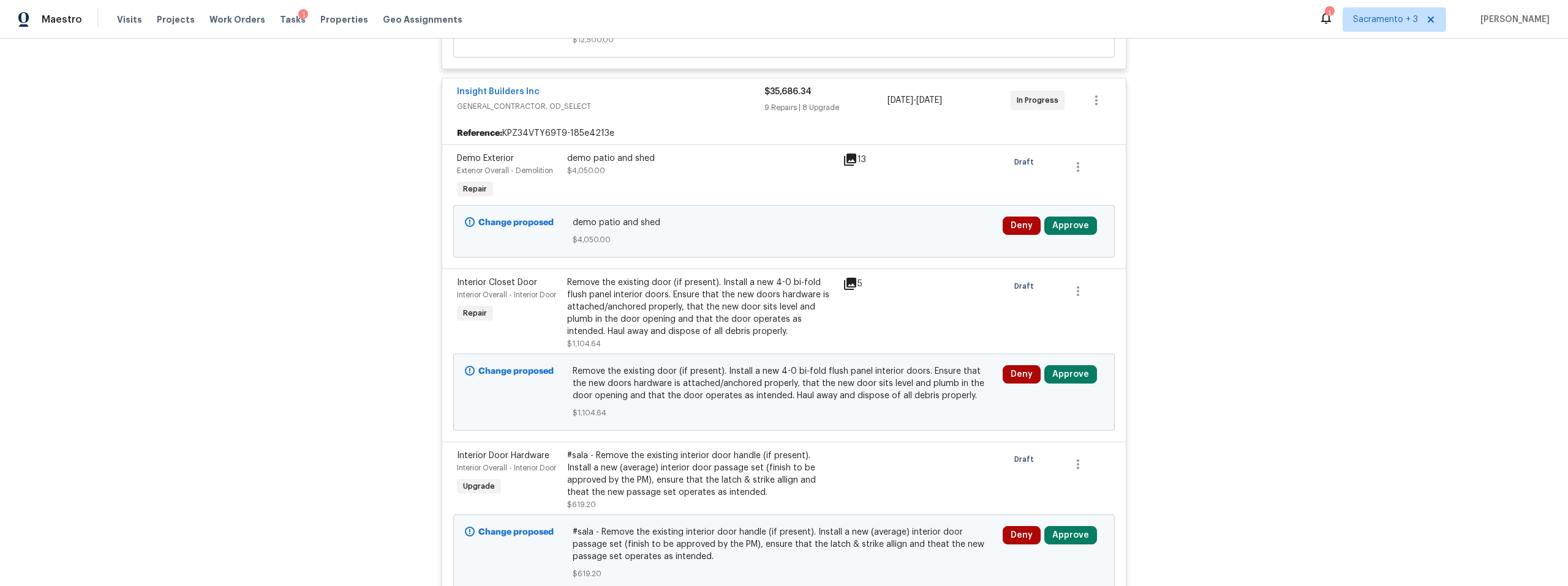
click at [844, 283] on icon at bounding box center [850, 284] width 12 height 12
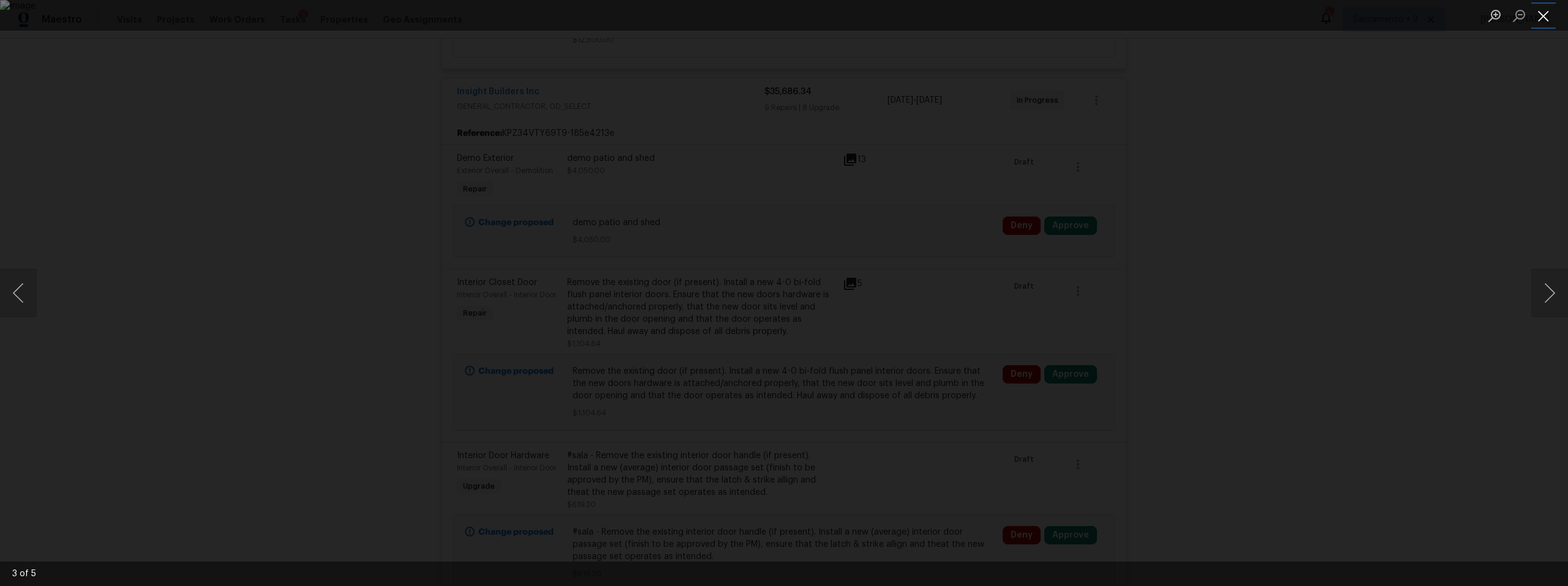
click at [1537, 19] on button "Close lightbox" at bounding box center [1543, 16] width 25 height 22
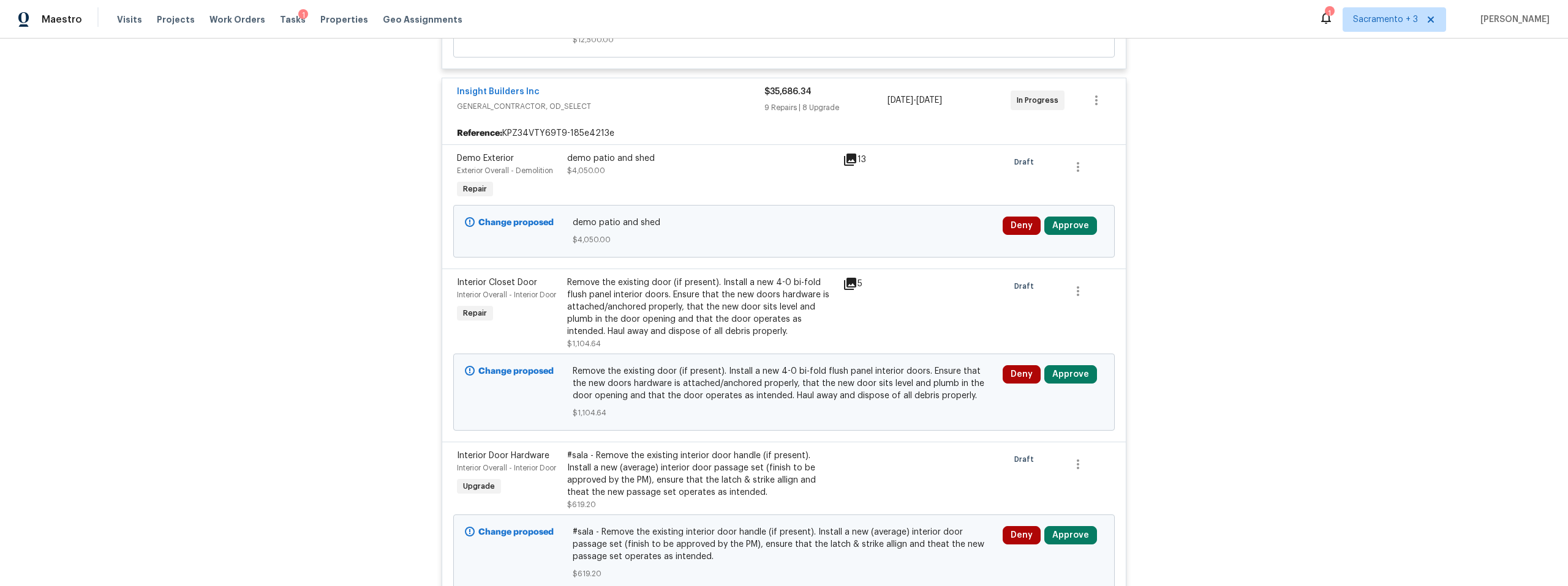
click at [642, 317] on div "Remove the existing door (if present). Install a new 4-0 bi-fold flush panel in…" at bounding box center [701, 307] width 268 height 61
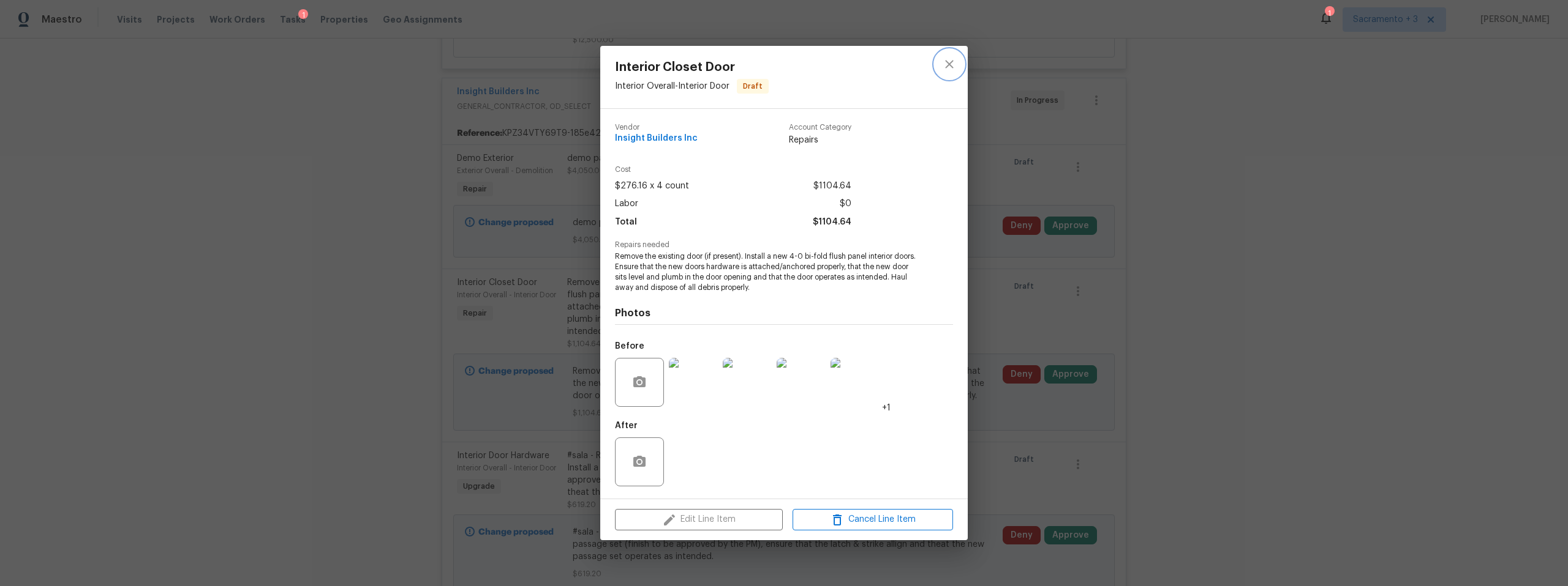
click at [946, 61] on icon "close" at bounding box center [949, 64] width 8 height 8
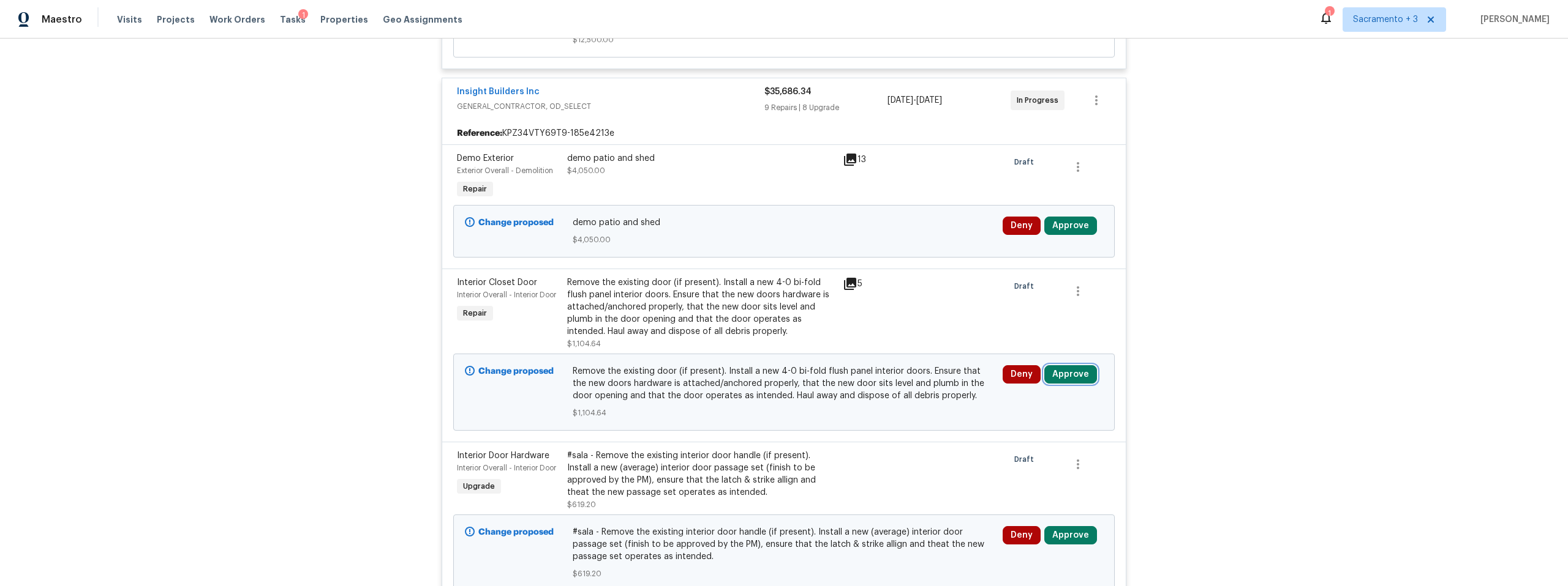
click at [1081, 378] on button "Approve" at bounding box center [1070, 375] width 52 height 18
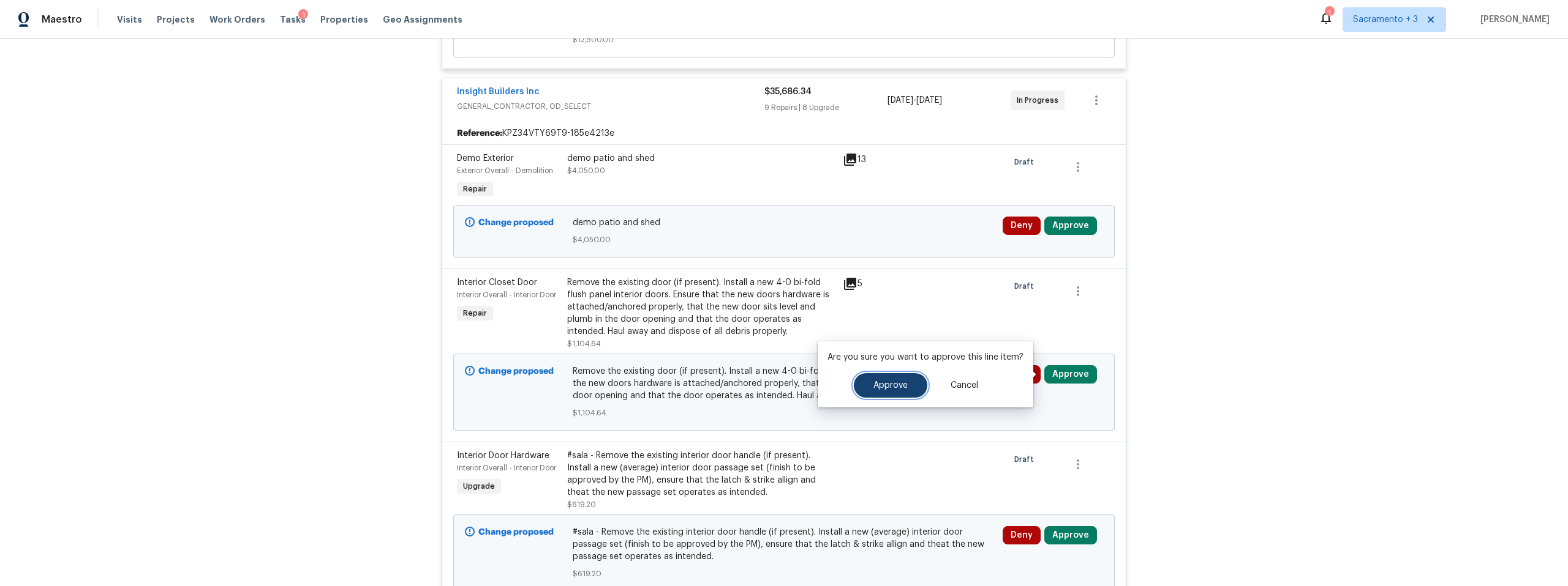
click at [898, 378] on button "Approve" at bounding box center [890, 385] width 73 height 25
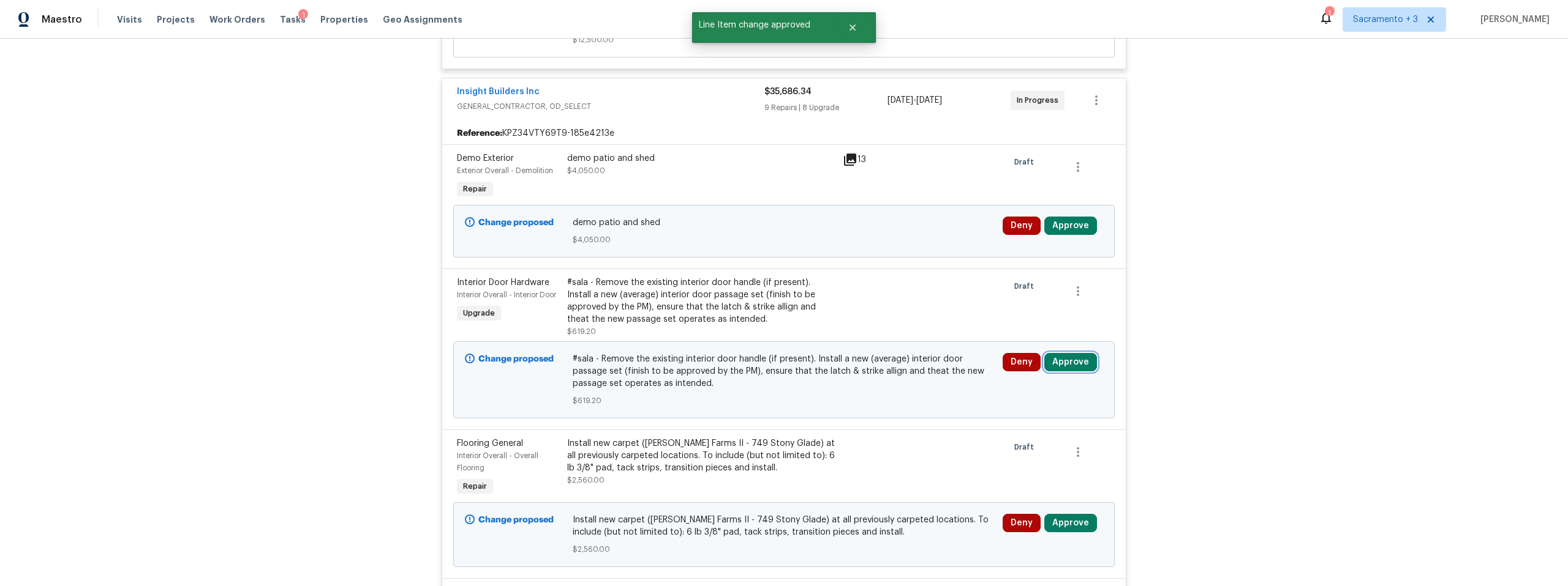
click at [1082, 362] on button "Approve" at bounding box center [1070, 362] width 52 height 18
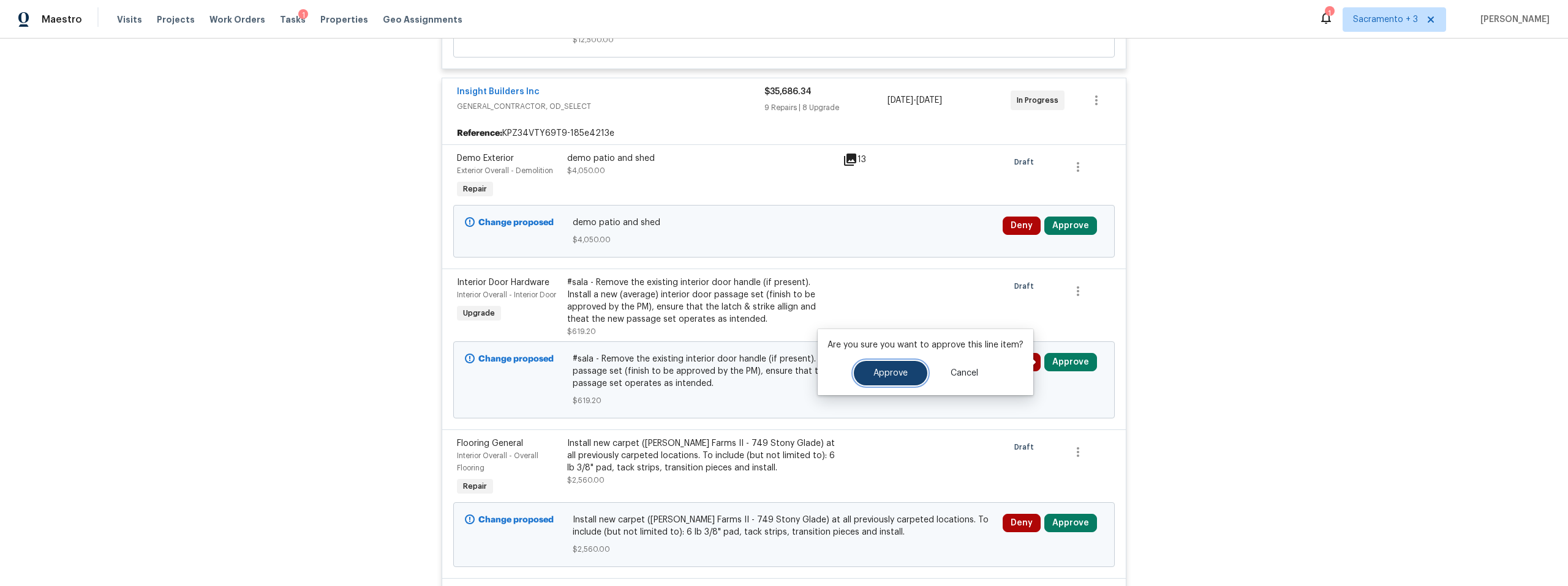
click at [853, 376] on button "Approve" at bounding box center [890, 373] width 73 height 25
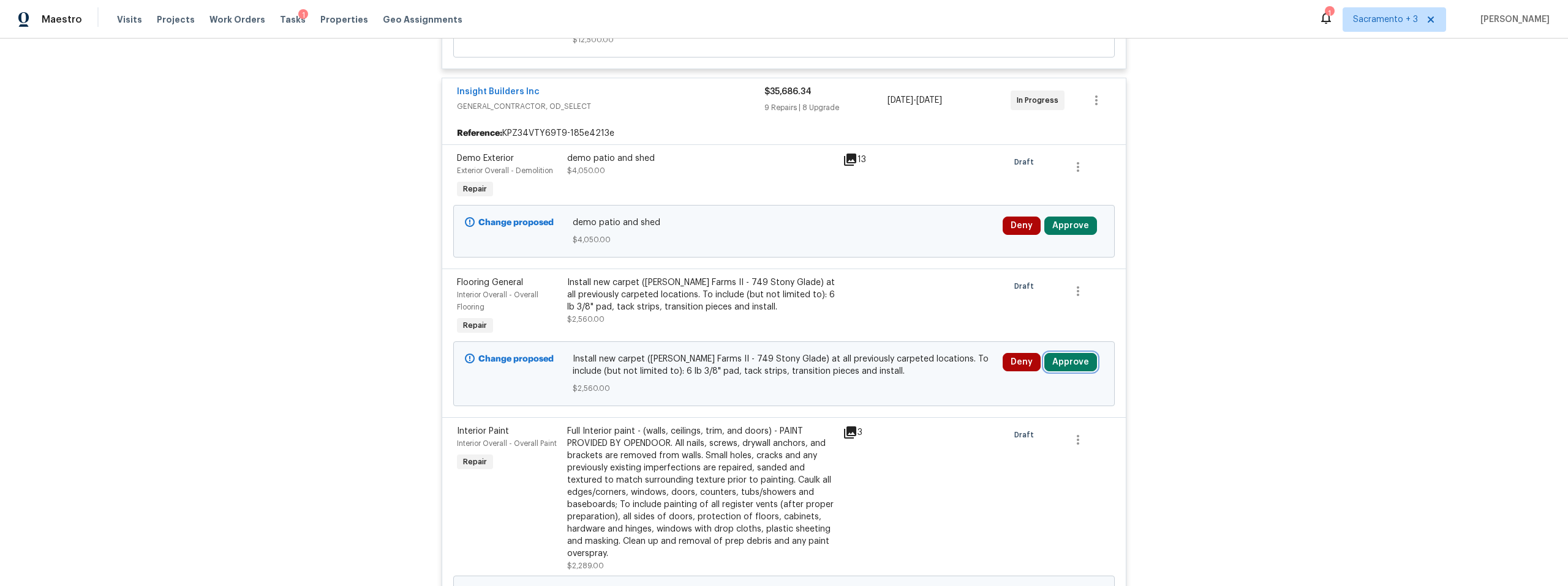
click at [1062, 357] on button "Approve" at bounding box center [1070, 362] width 52 height 18
click at [883, 378] on button "Approve" at bounding box center [890, 373] width 73 height 25
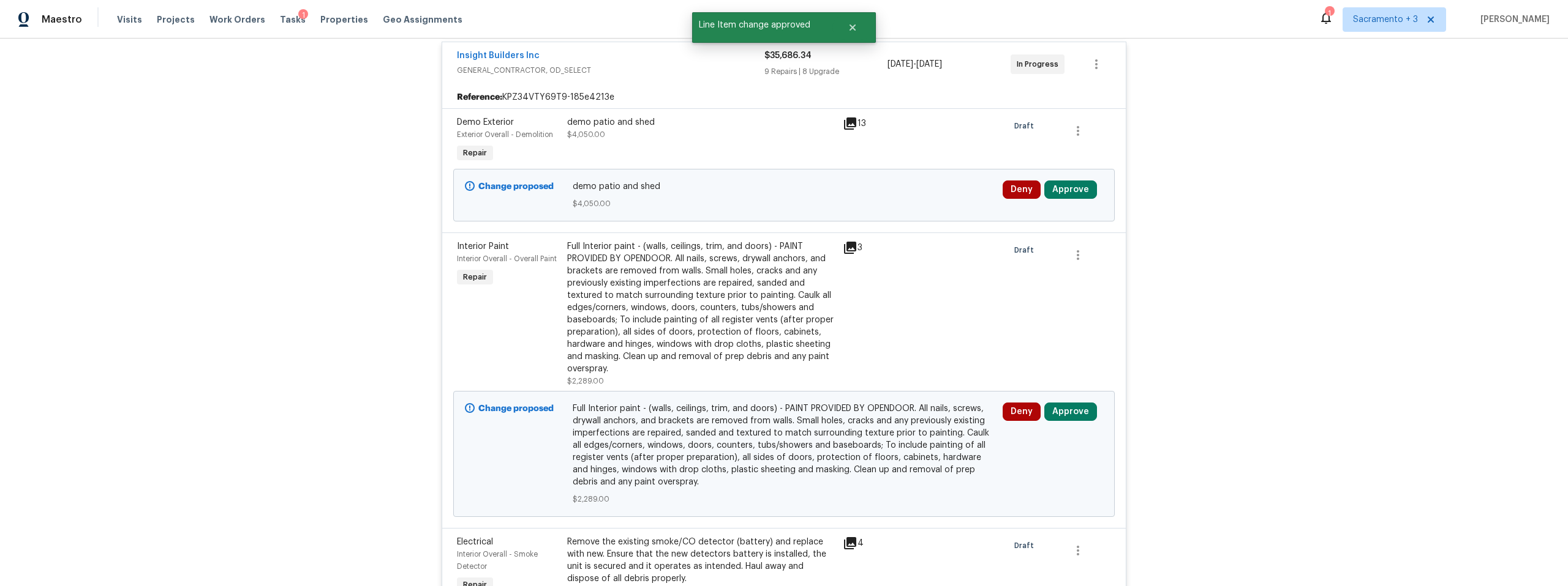
scroll to position [492, 0]
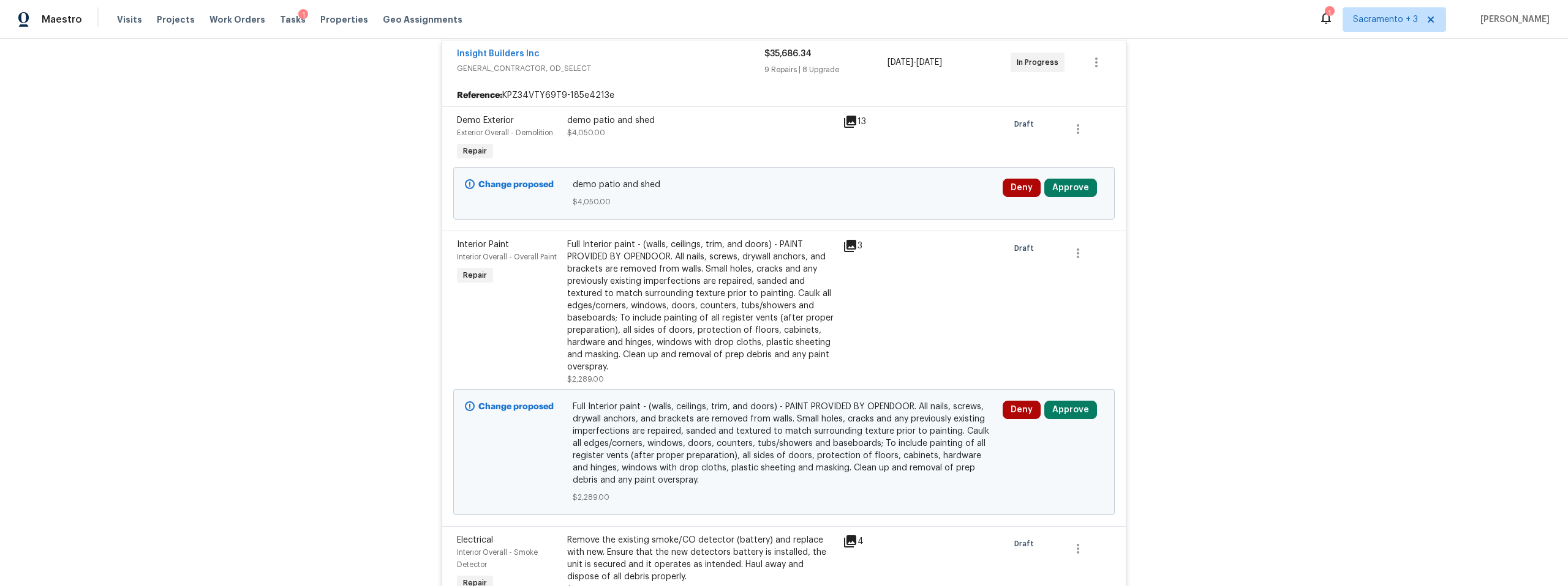
click at [766, 321] on div "Full Interior paint - (walls, ceilings, trim, and doors) - PAINT PROVIDED BY OP…" at bounding box center [701, 306] width 268 height 135
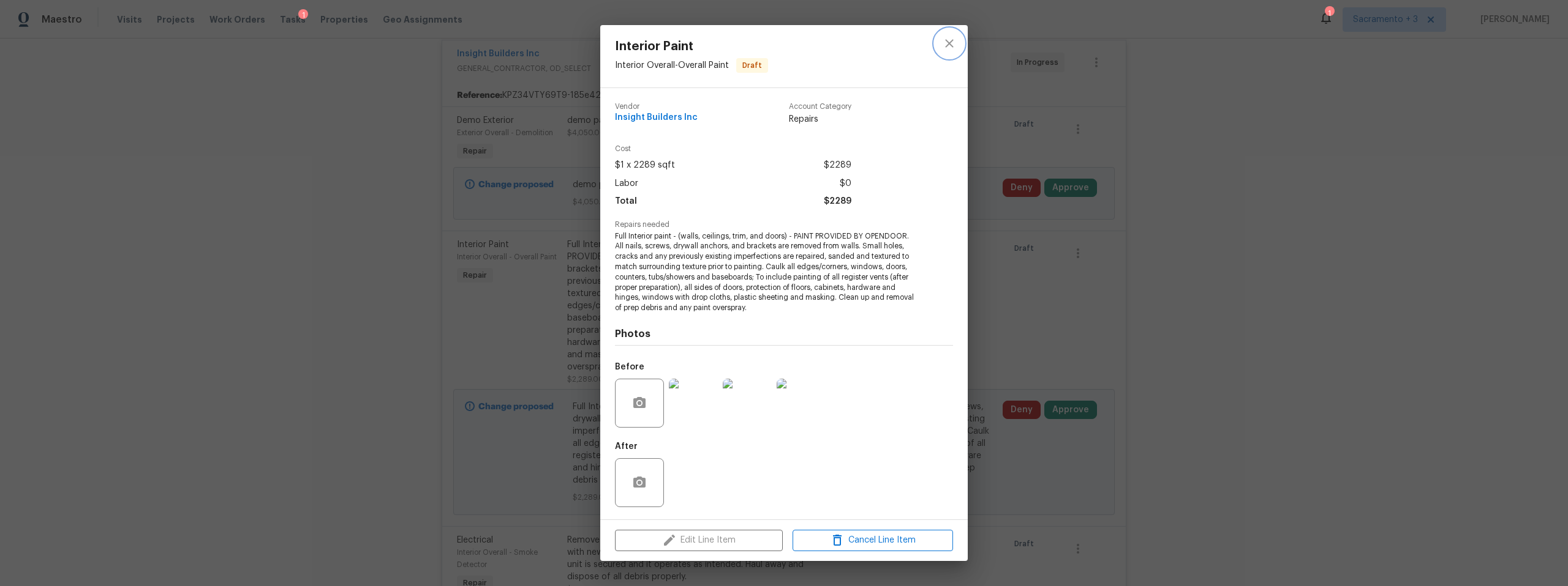
click at [949, 43] on icon "close" at bounding box center [949, 43] width 8 height 8
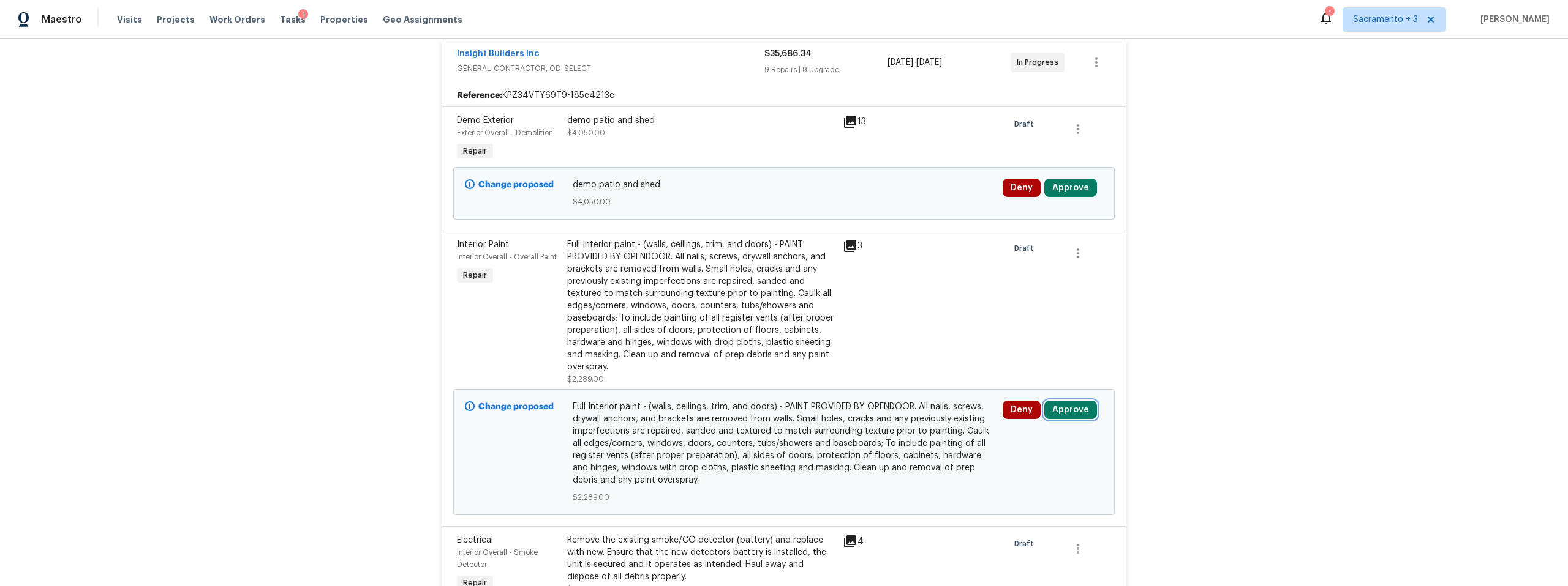
click at [1072, 404] on button "Approve" at bounding box center [1070, 410] width 52 height 18
click at [1021, 366] on span "Approve" at bounding box center [1031, 370] width 34 height 9
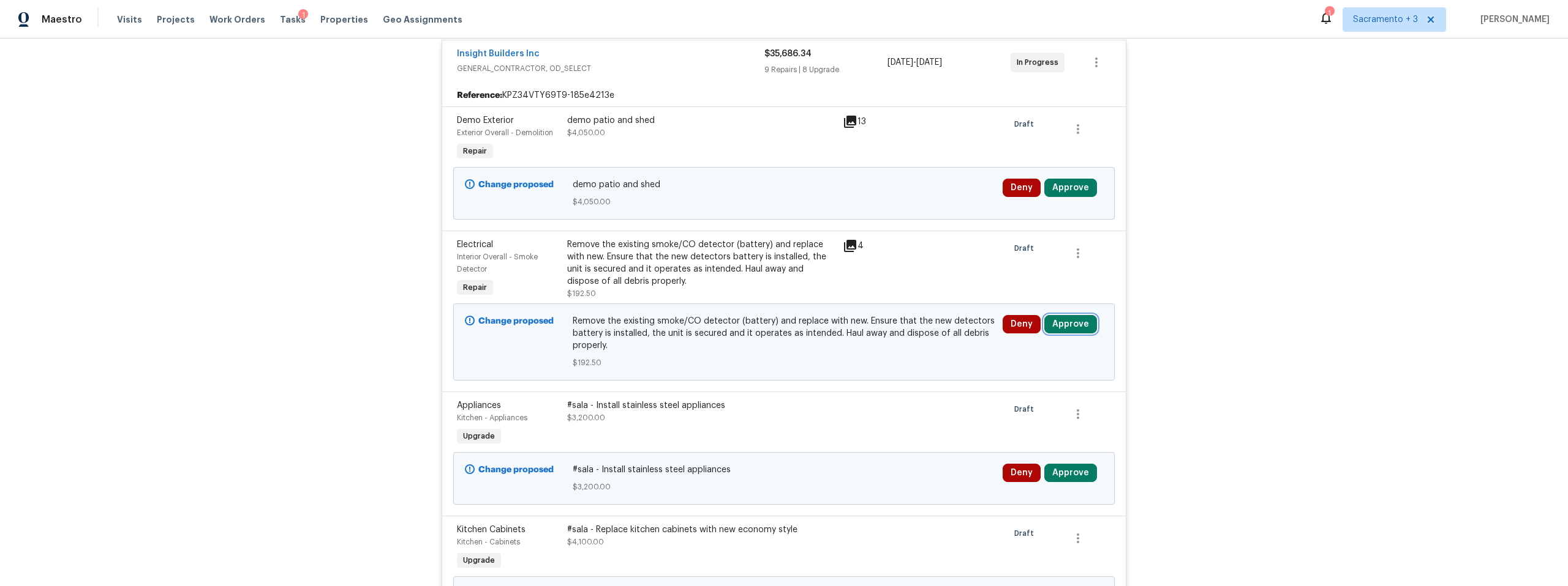
click at [1076, 319] on button "Approve" at bounding box center [1070, 324] width 52 height 18
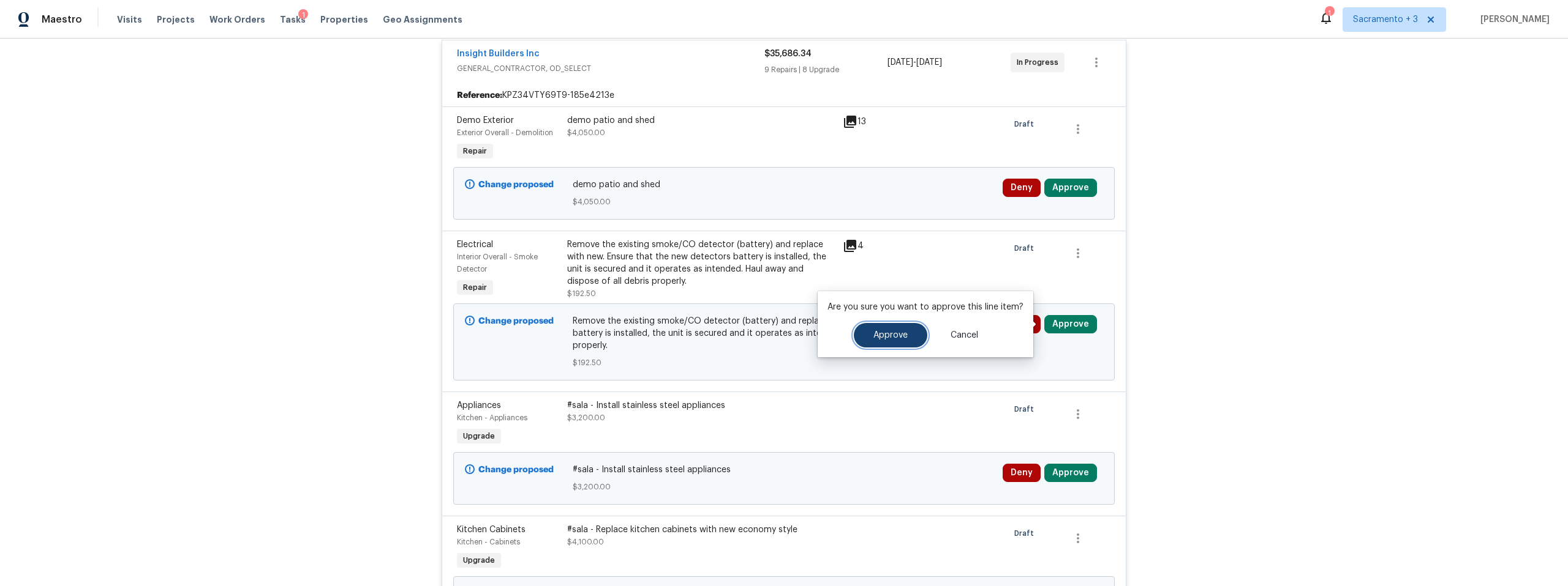
click at [892, 333] on span "Approve" at bounding box center [891, 336] width 34 height 9
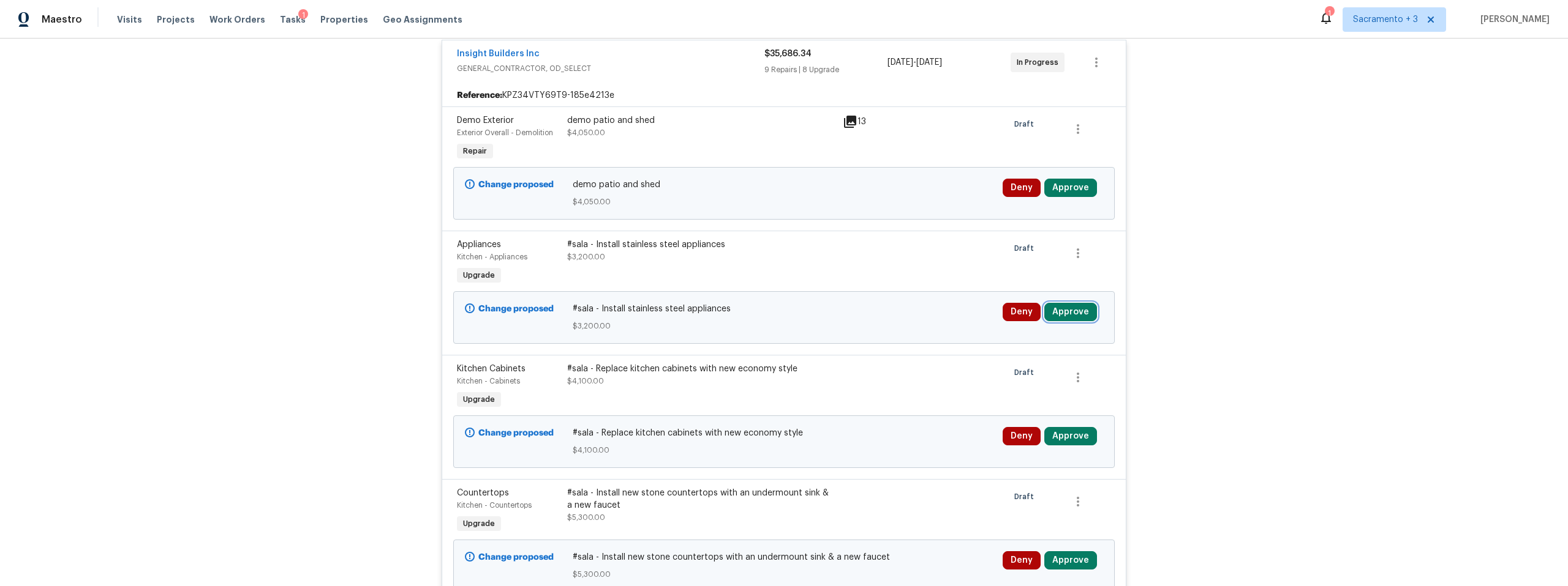
click at [1066, 318] on button "Approve" at bounding box center [1070, 312] width 52 height 18
click at [874, 326] on span "Approve" at bounding box center [891, 323] width 34 height 9
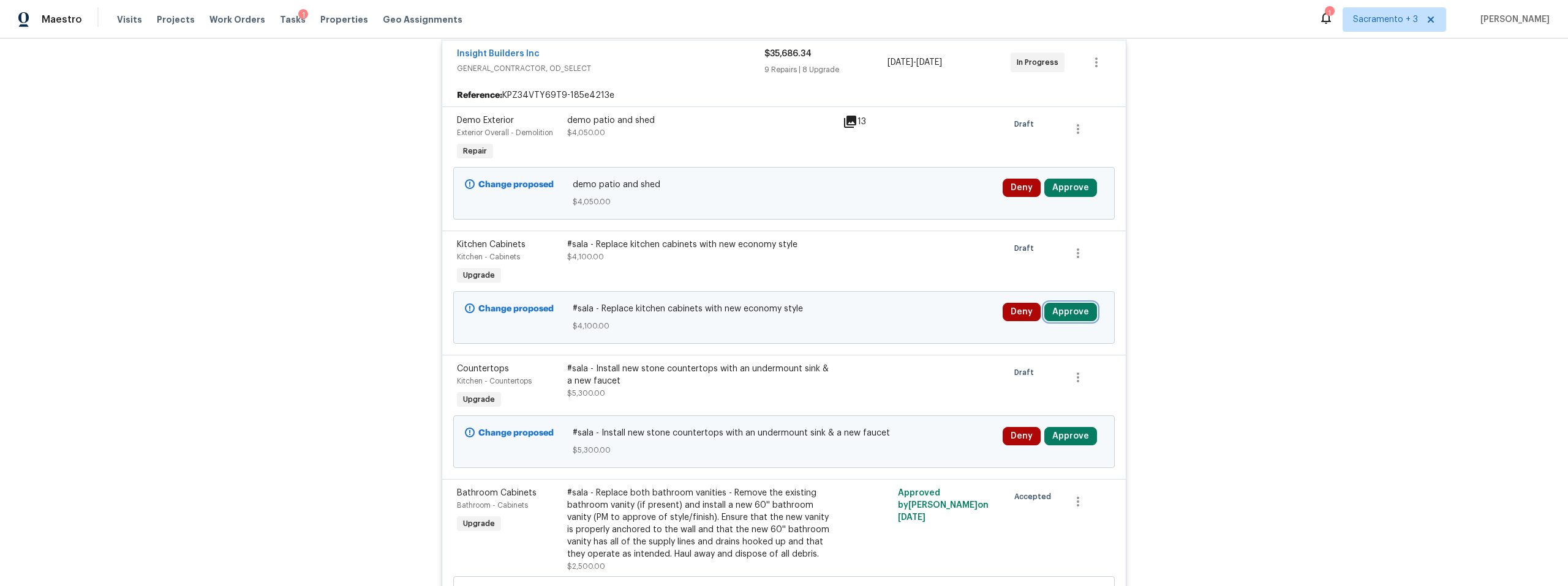
click at [1067, 314] on button "Approve" at bounding box center [1070, 312] width 52 height 18
click at [912, 317] on button "Approve" at bounding box center [890, 323] width 73 height 25
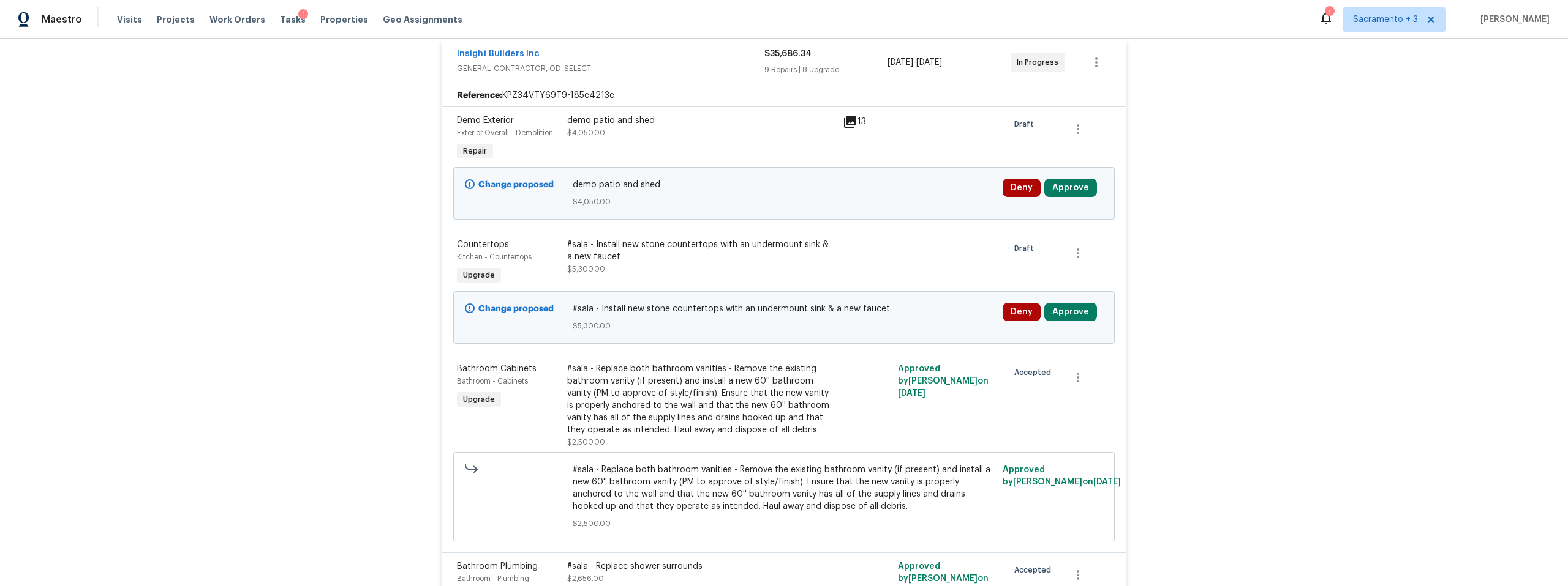
click at [886, 256] on div at bounding box center [866, 263] width 55 height 56
click at [726, 247] on div "#sala - Install new stone countertops with an undermount sink & a new faucet" at bounding box center [701, 250] width 268 height 25
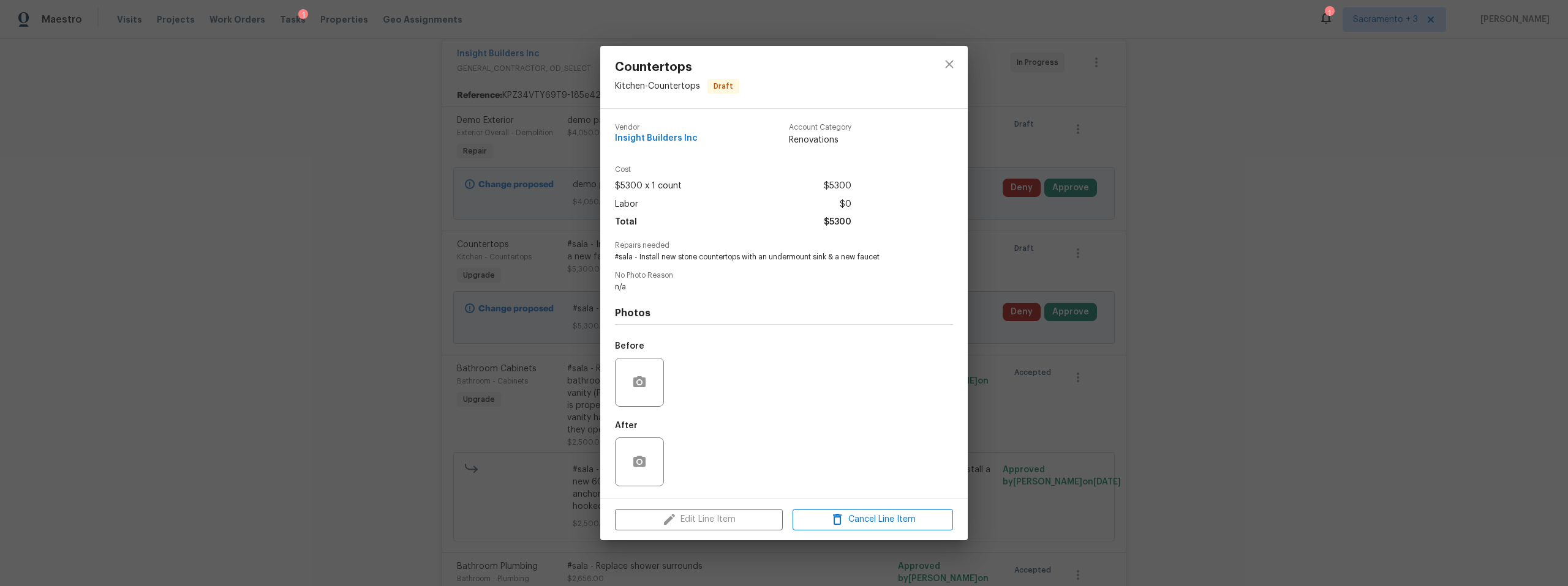
click at [1191, 238] on div "Countertops Kitchen - Countertops Draft Vendor Insight Builders Inc Account Cat…" at bounding box center [784, 293] width 1568 height 586
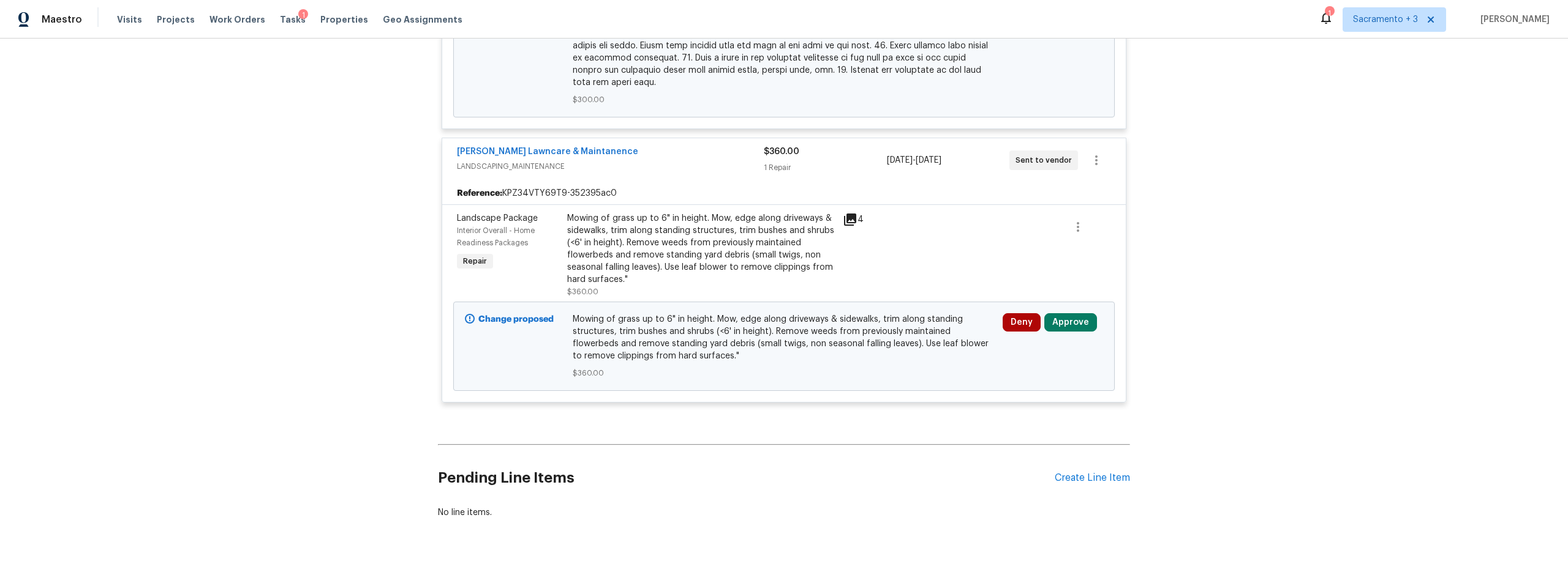
scroll to position [3786, 0]
click at [1085, 312] on button "Approve" at bounding box center [1070, 321] width 52 height 18
click at [874, 305] on span "Approve" at bounding box center [891, 309] width 34 height 9
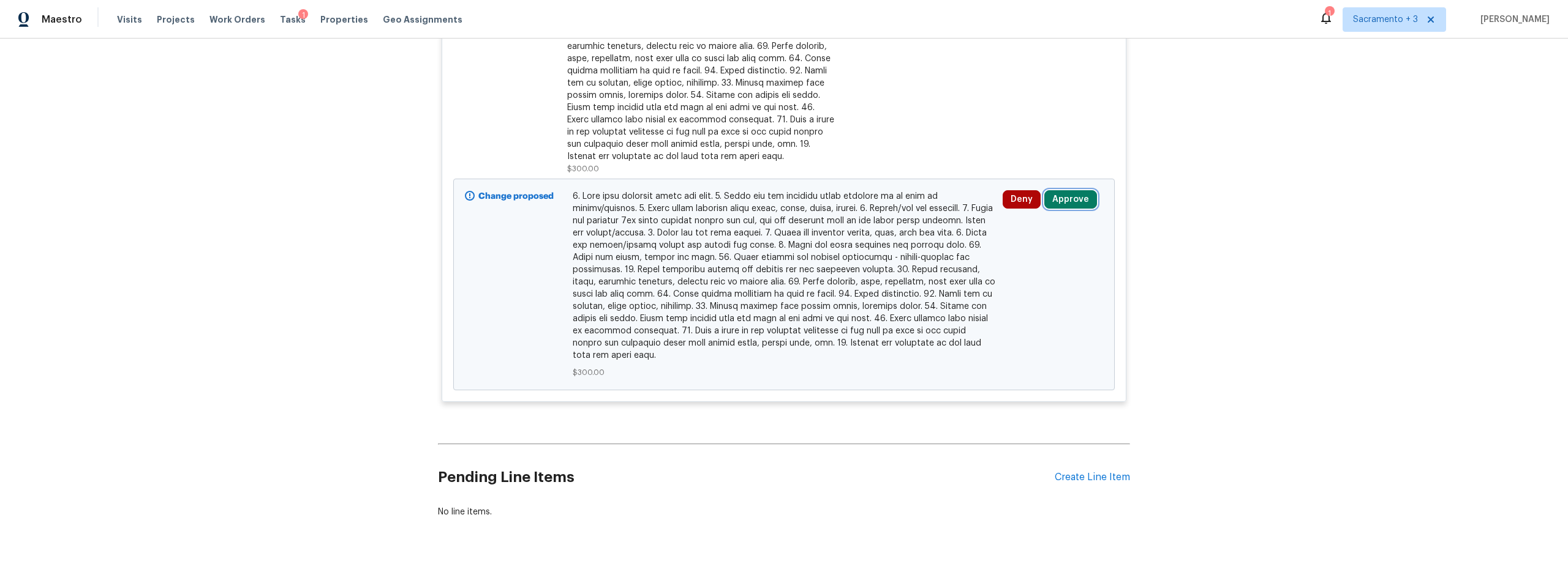
click at [1075, 190] on button "Approve" at bounding box center [1070, 199] width 52 height 18
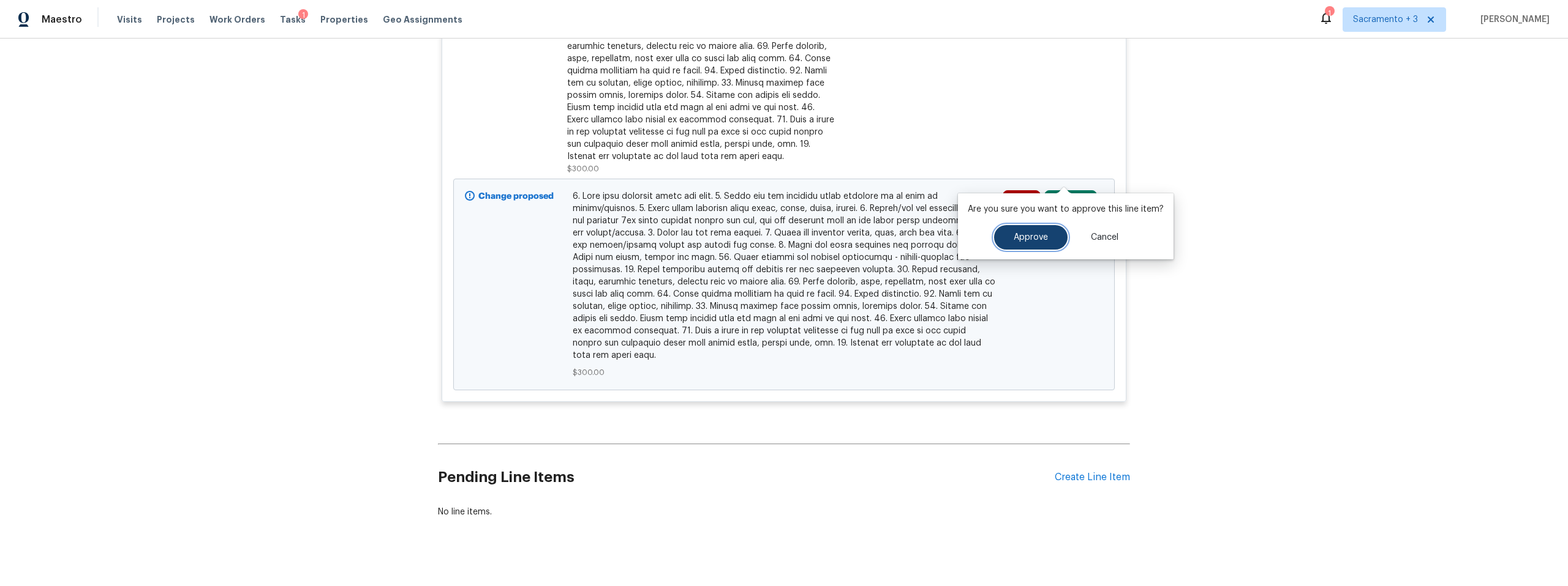
click at [1047, 232] on button "Approve" at bounding box center [1030, 238] width 73 height 25
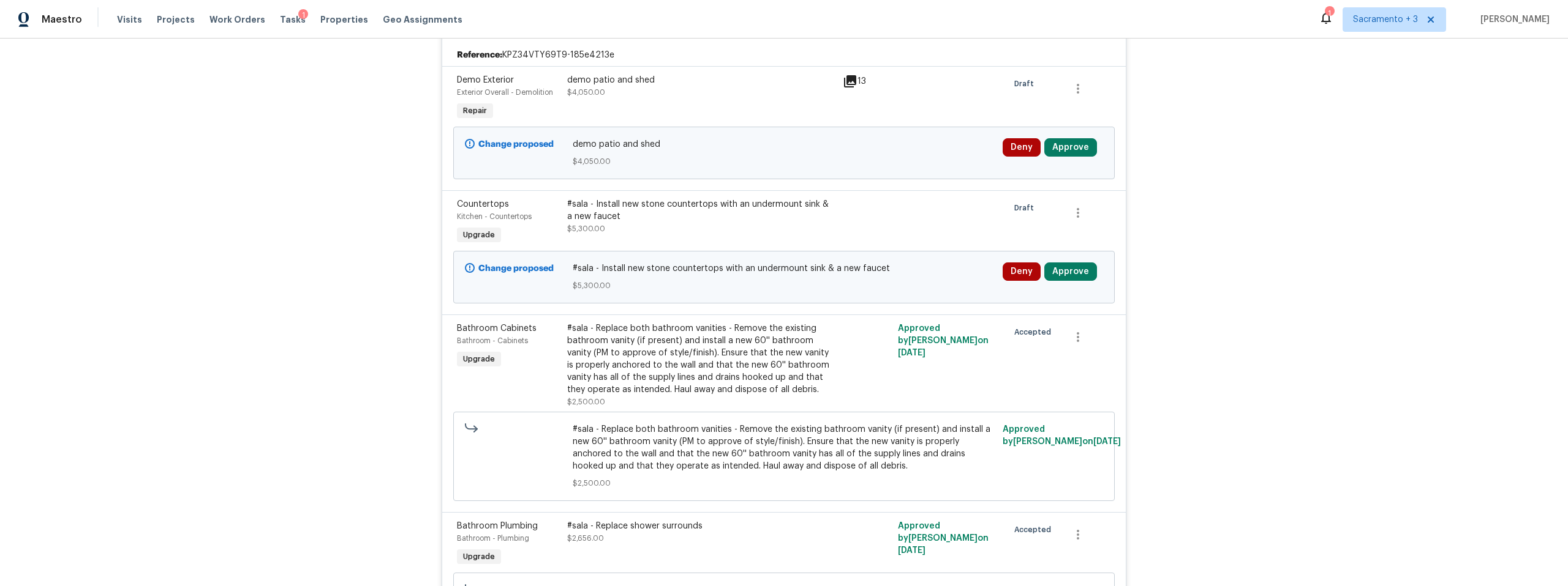
scroll to position [0, 0]
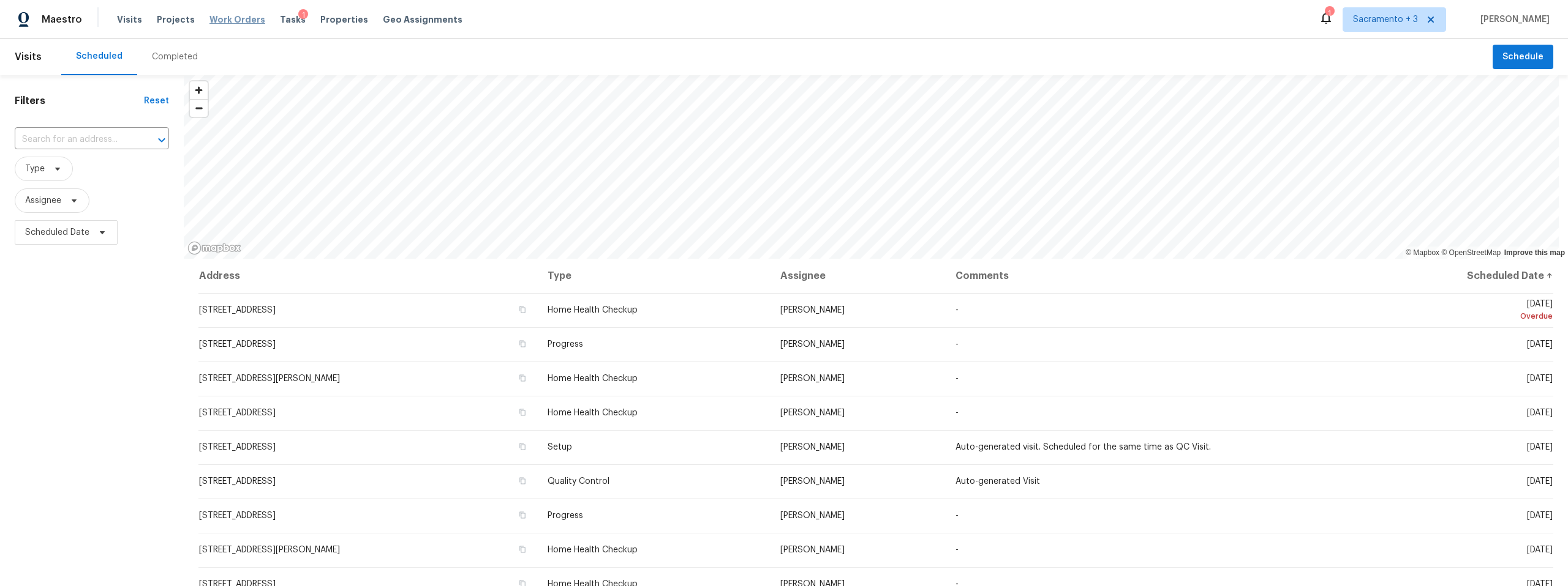
click at [239, 18] on span "Work Orders" at bounding box center [237, 19] width 55 height 12
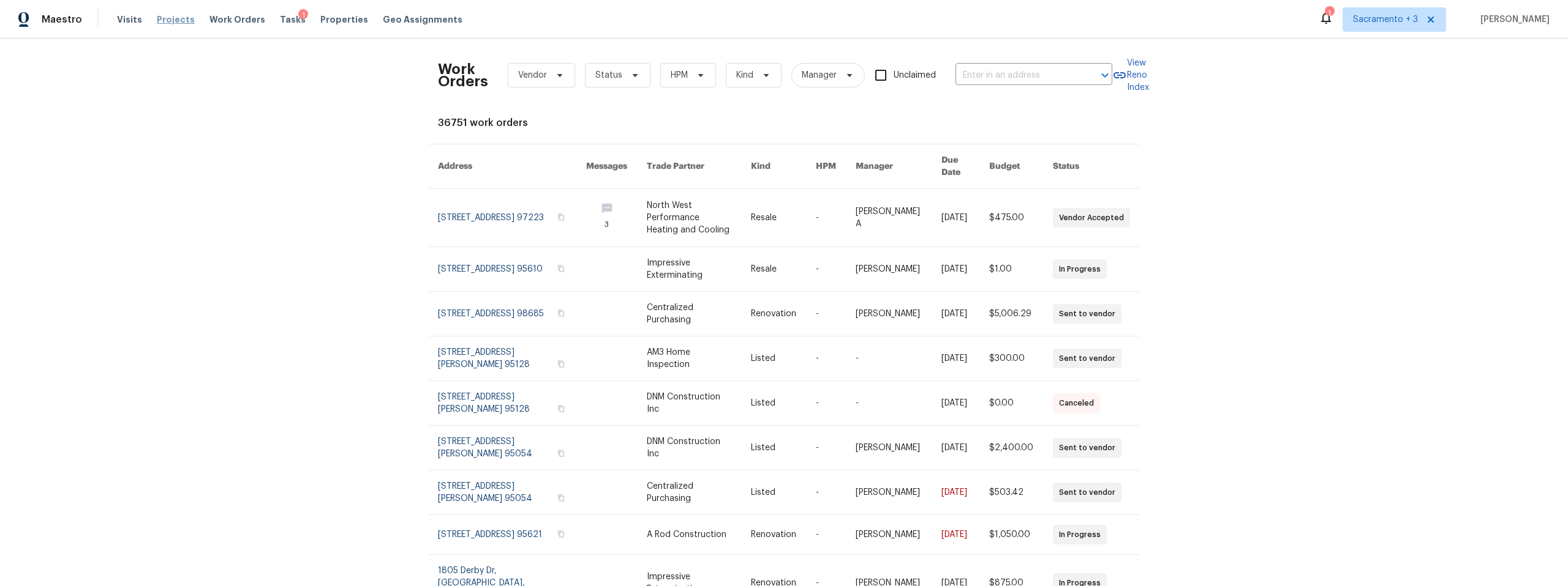
click at [181, 22] on span "Projects" at bounding box center [175, 19] width 38 height 12
